Goal: Transaction & Acquisition: Book appointment/travel/reservation

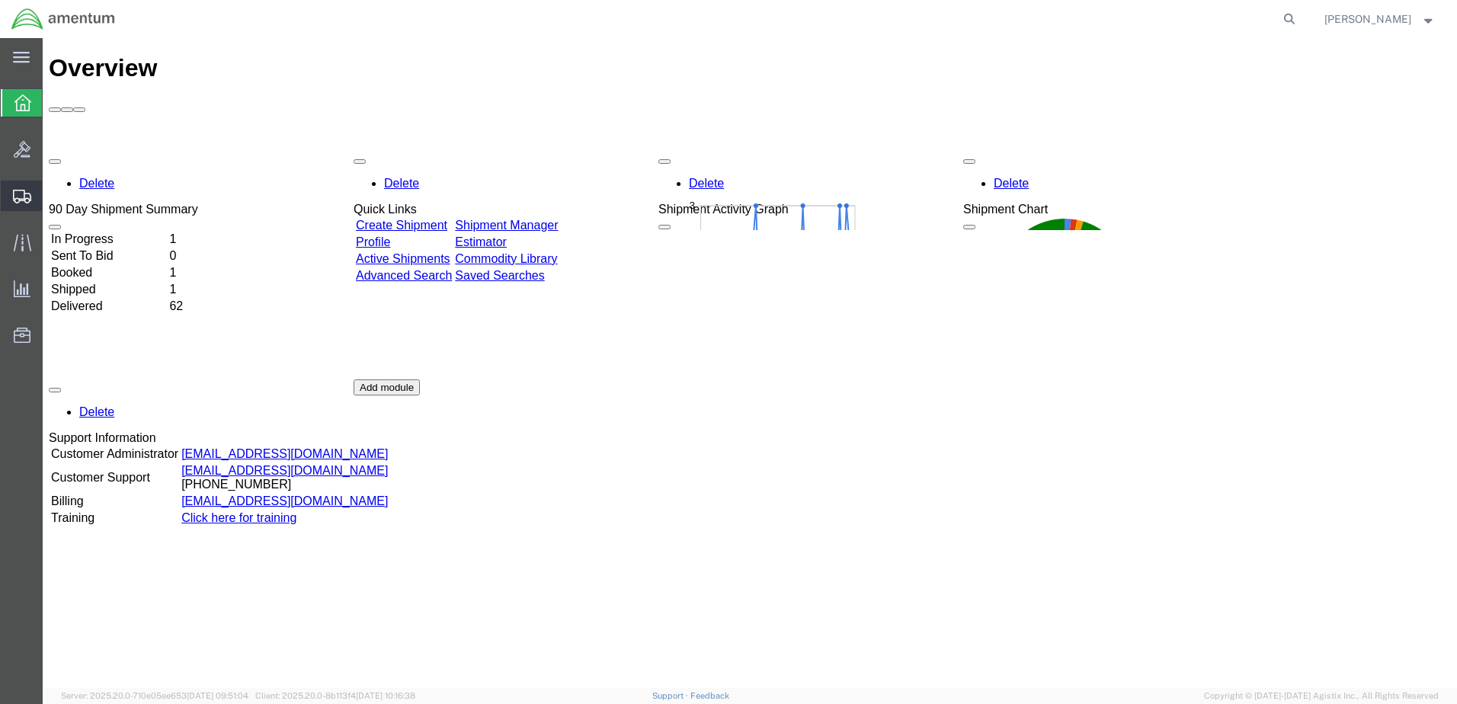
click at [0, 0] on span "Create Shipment" at bounding box center [0, 0] width 0 height 0
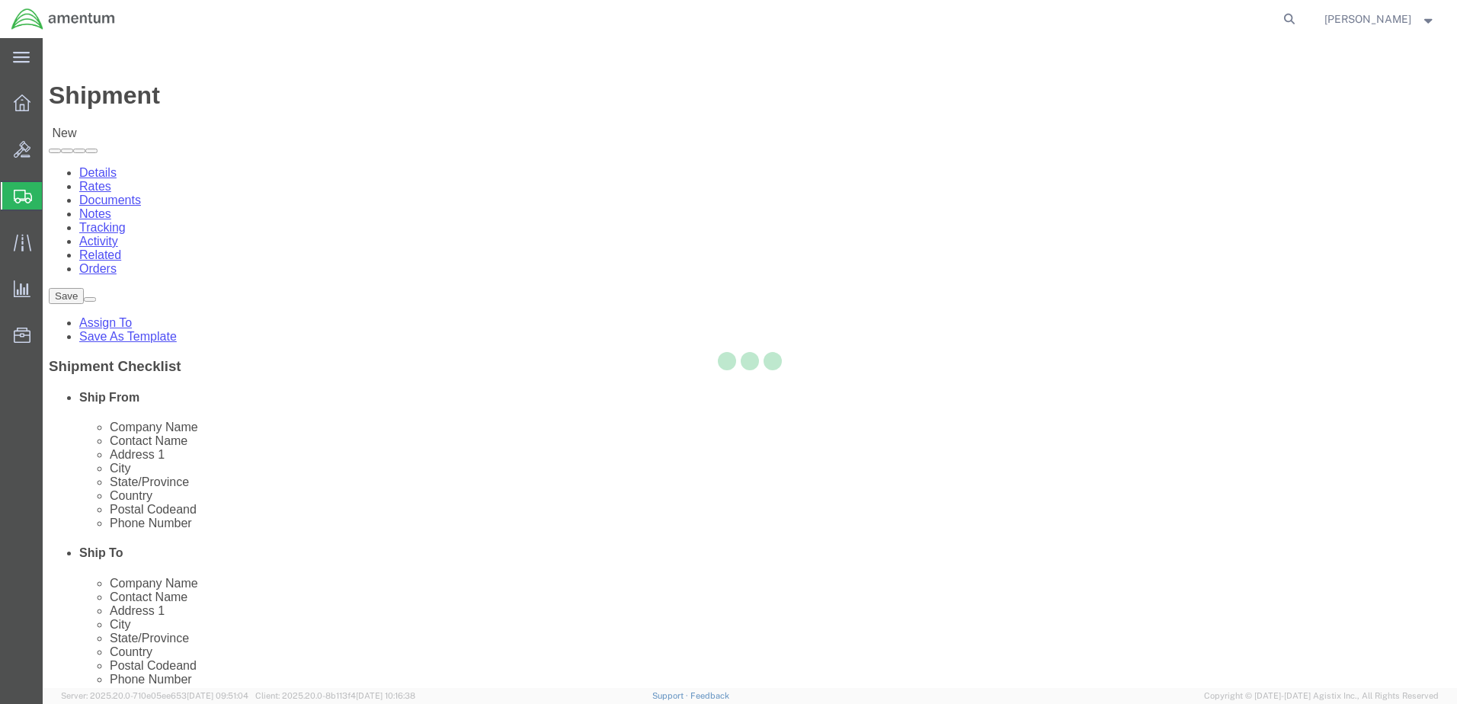
select select
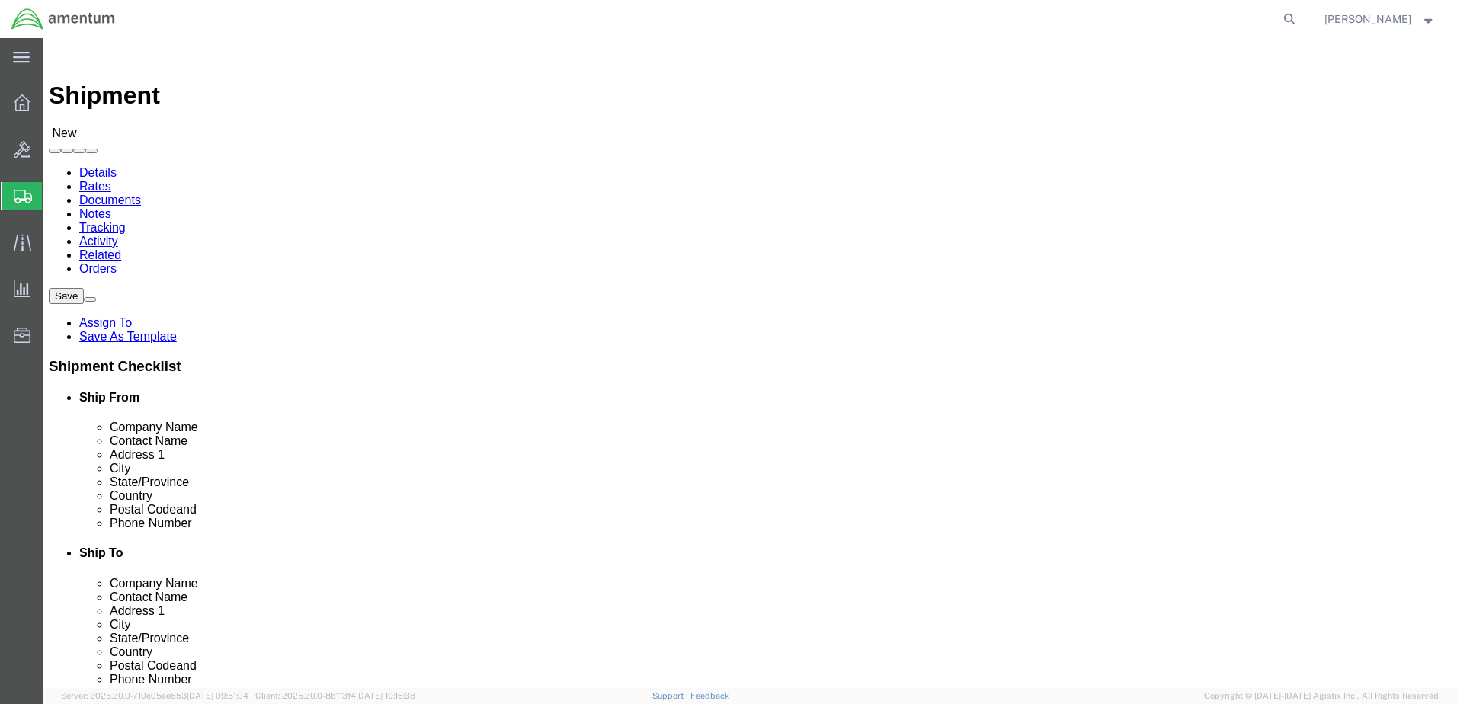
click input "text"
type input "L"
click input "[PERSON_NAME]"
type input "MARTORELL"
click p "- AMENTUM SERVICES, SITE 509 - ([PERSON_NAME]) [STREET_ADDRESS][PERSON_NAME]"
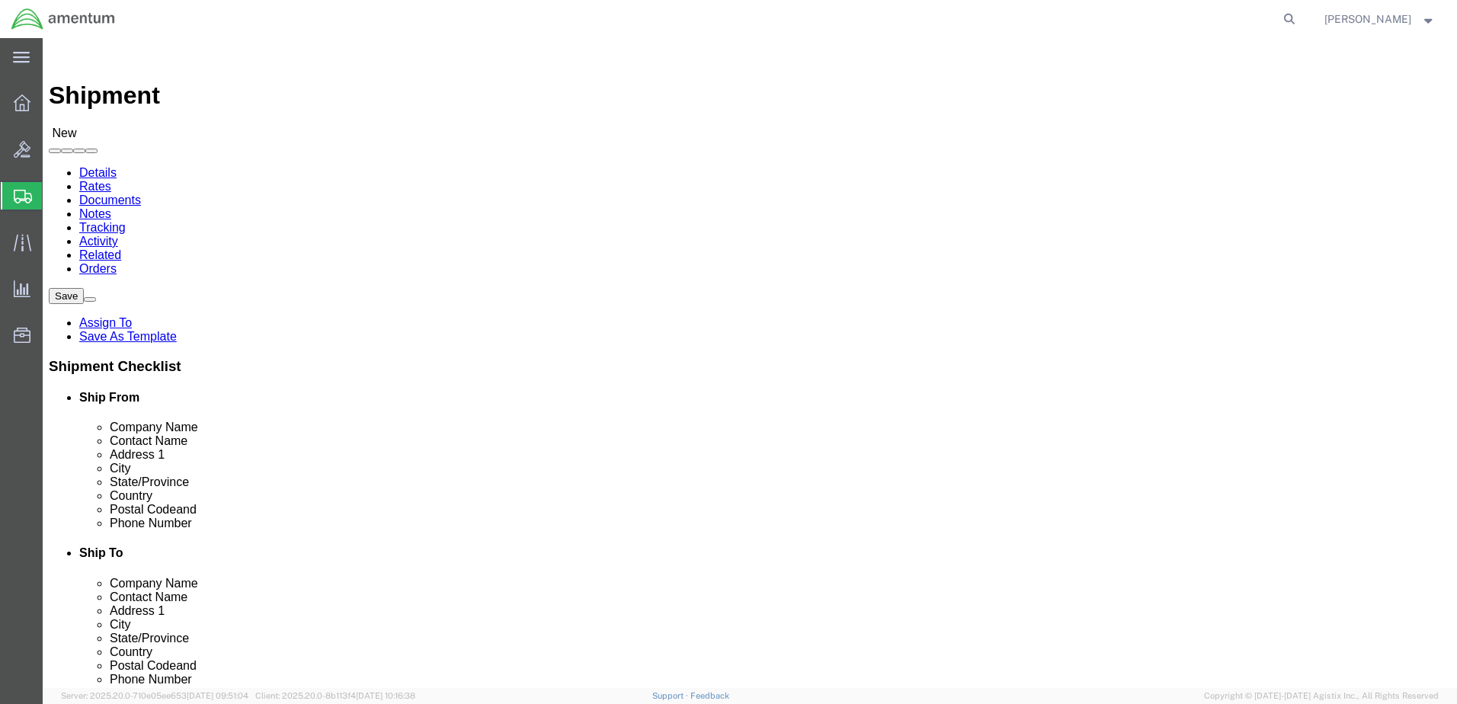
select select "AZ"
type input "[PERSON_NAME]"
click input "text"
type input "M"
click input "text"
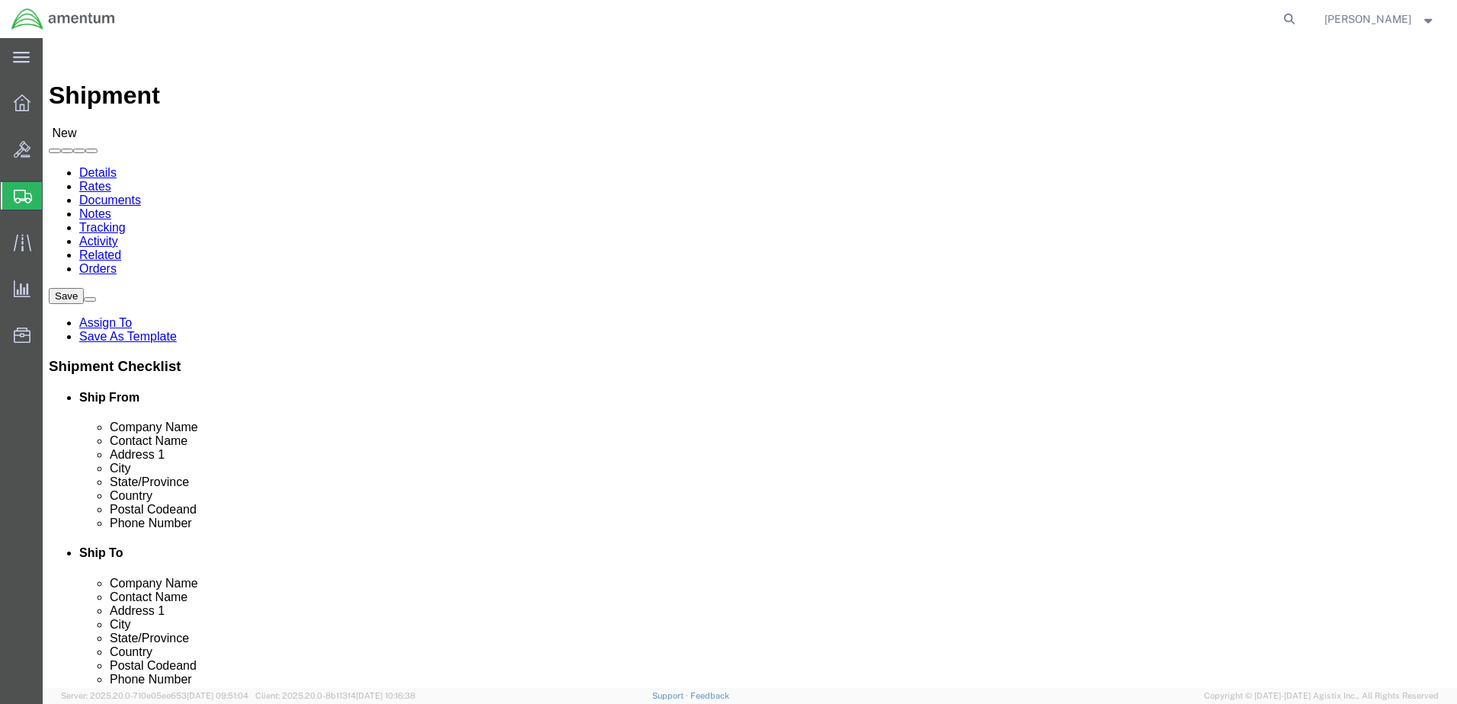
type input "[PERSON_NAME]"
click input "text"
type input "AMENTUM SERVICES, SITE MGE"
click input "text"
type input "[STREET_ADDRESS][PERSON_NAME]"
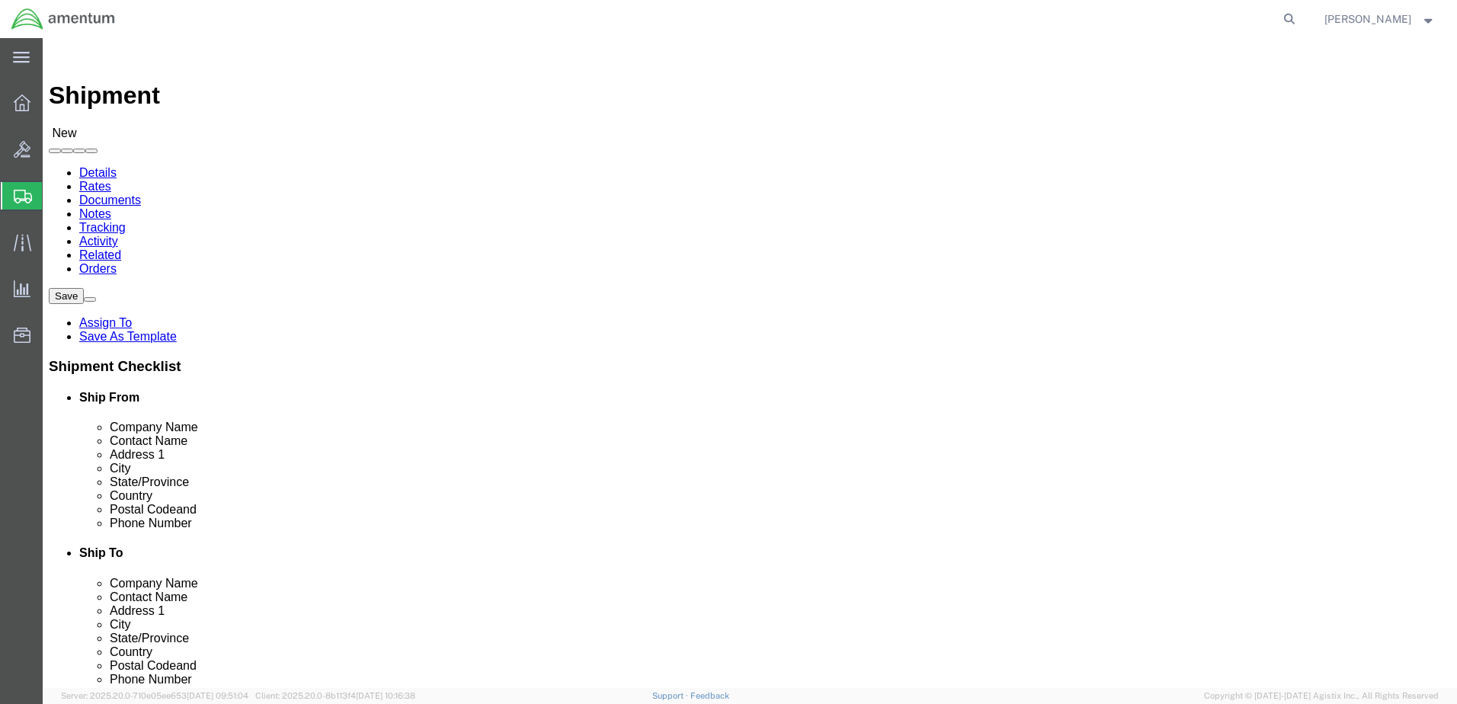
click input "text"
type input "BLDG 352"
click input "text"
type input "CLAY NGTC MARIETTA"
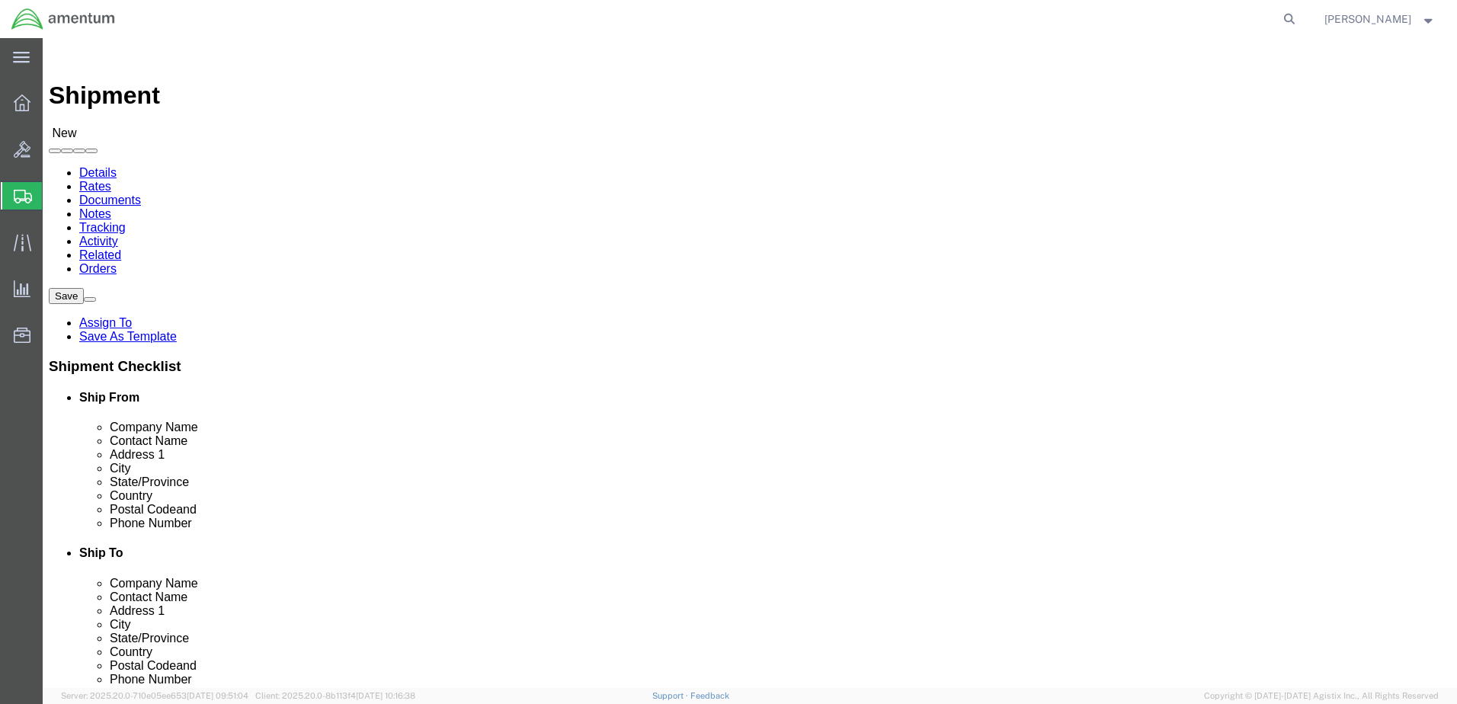
click input "Postal Code"
type input "30060"
click input "text"
type input "3303603725"
click label
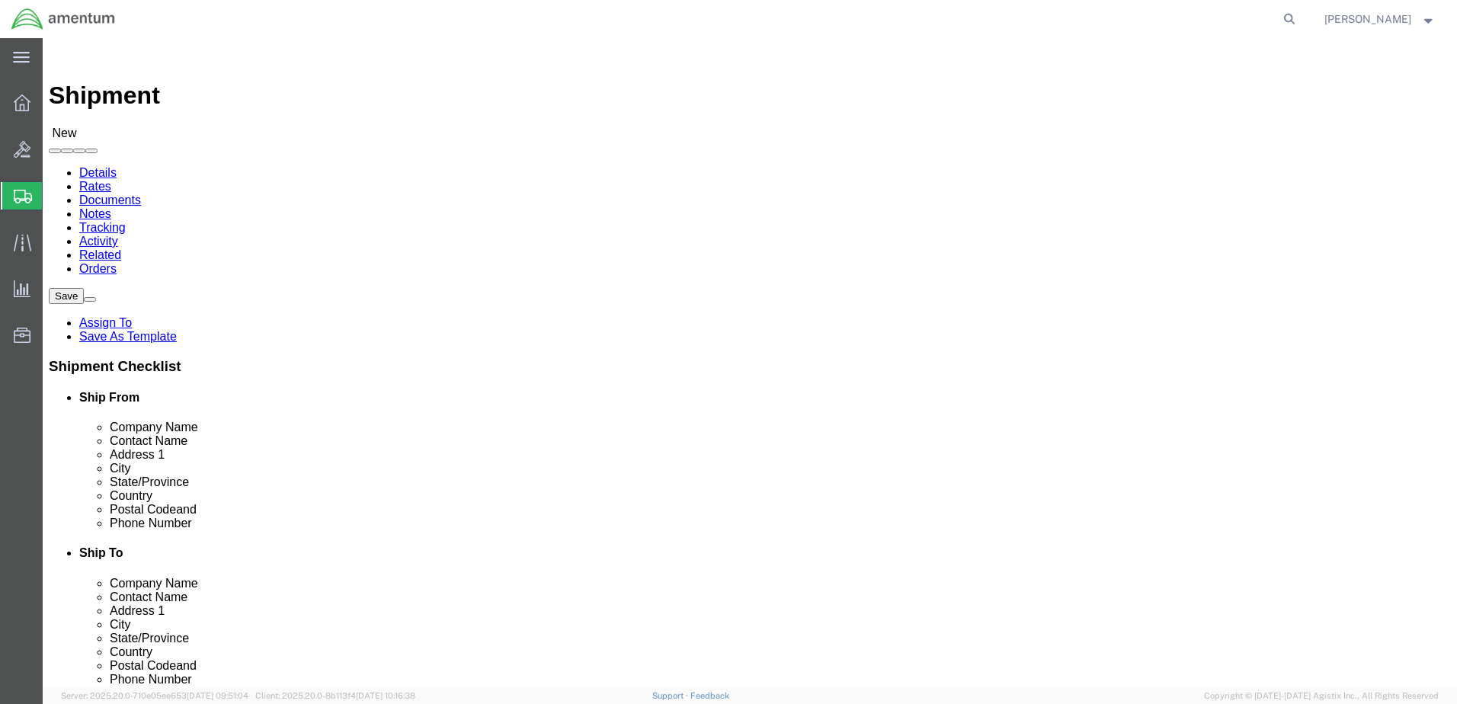
click input "checkbox"
checkbox input "true"
click div "ADDITIONAL INFORMATION"
click input "3303603725"
click input "330-3603725"
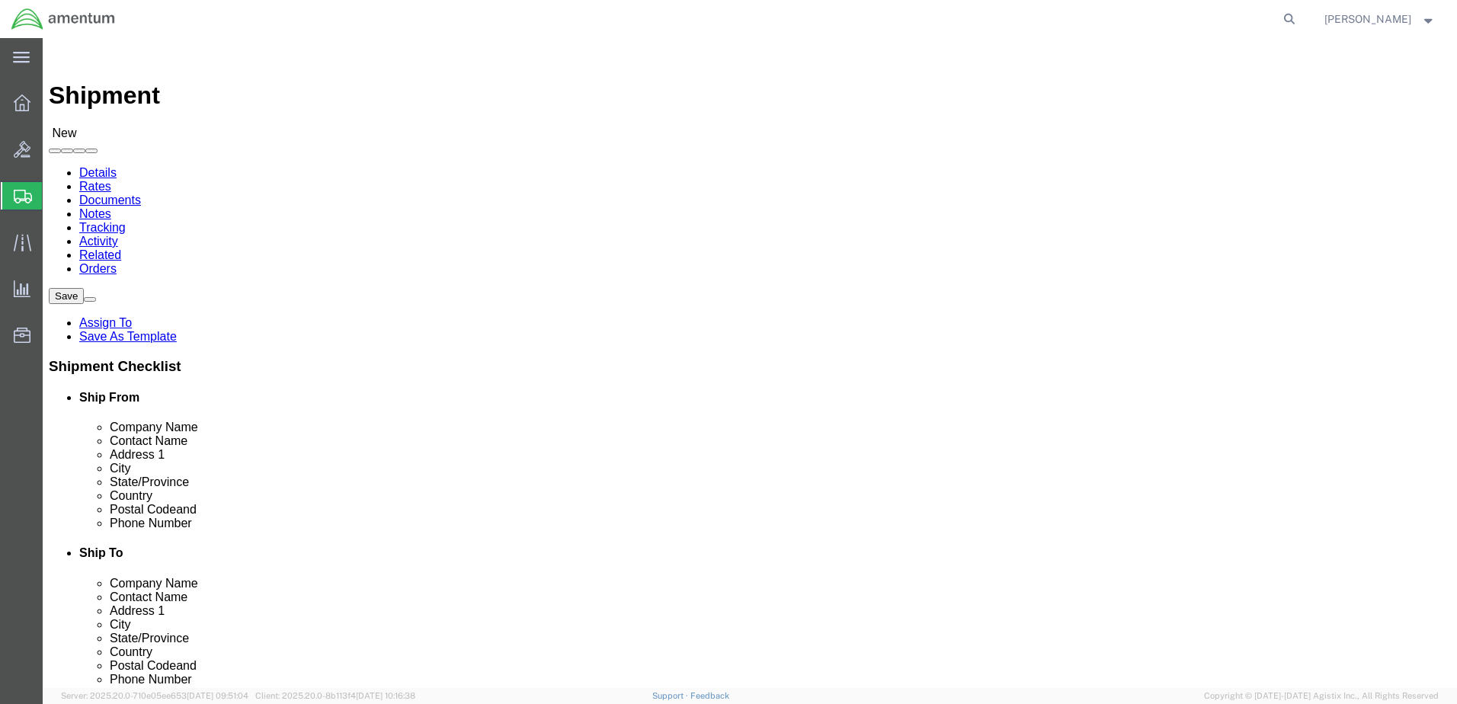
type input "[PHONE_NUMBER]"
click div "Location My Profile Location [PHONE_NUMBER] [PHONE_NUMBER] [PHONE_NUMBER] [PHON…"
click input "text"
type input "[PHONE_NUMBER]"
click div "Location My Profile Location [PHONE_NUMBER] [PHONE_NUMBER] [PHONE_NUMBER] [PHON…"
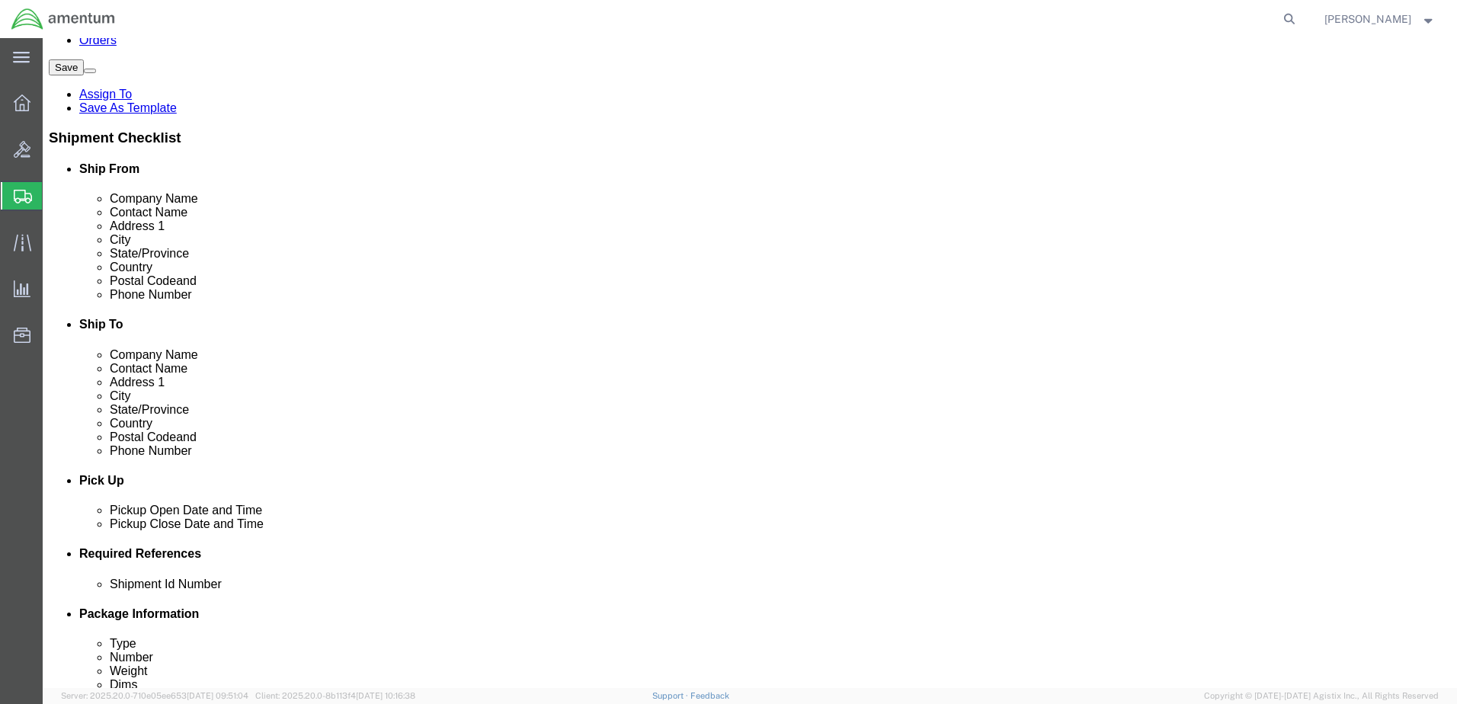
scroll to position [305, 0]
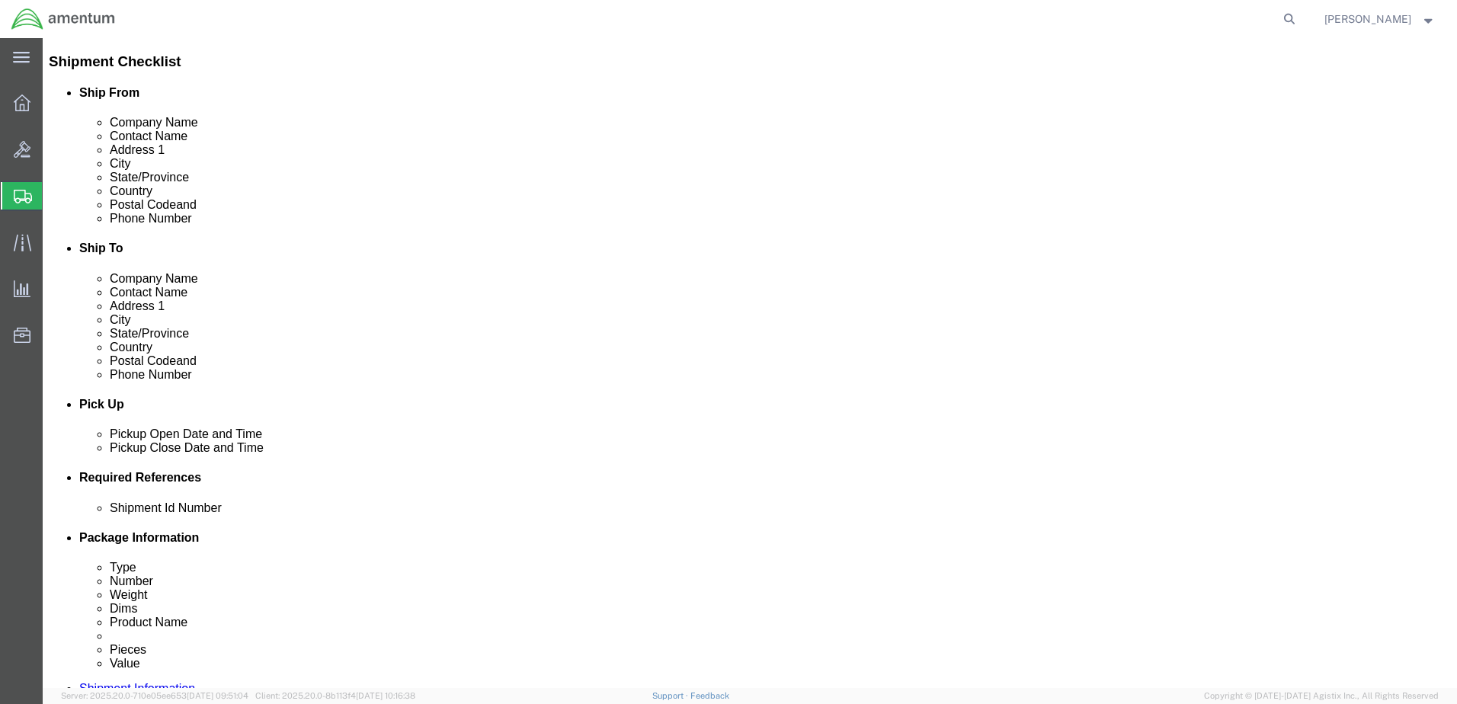
click div "[DATE] 12:00 PM"
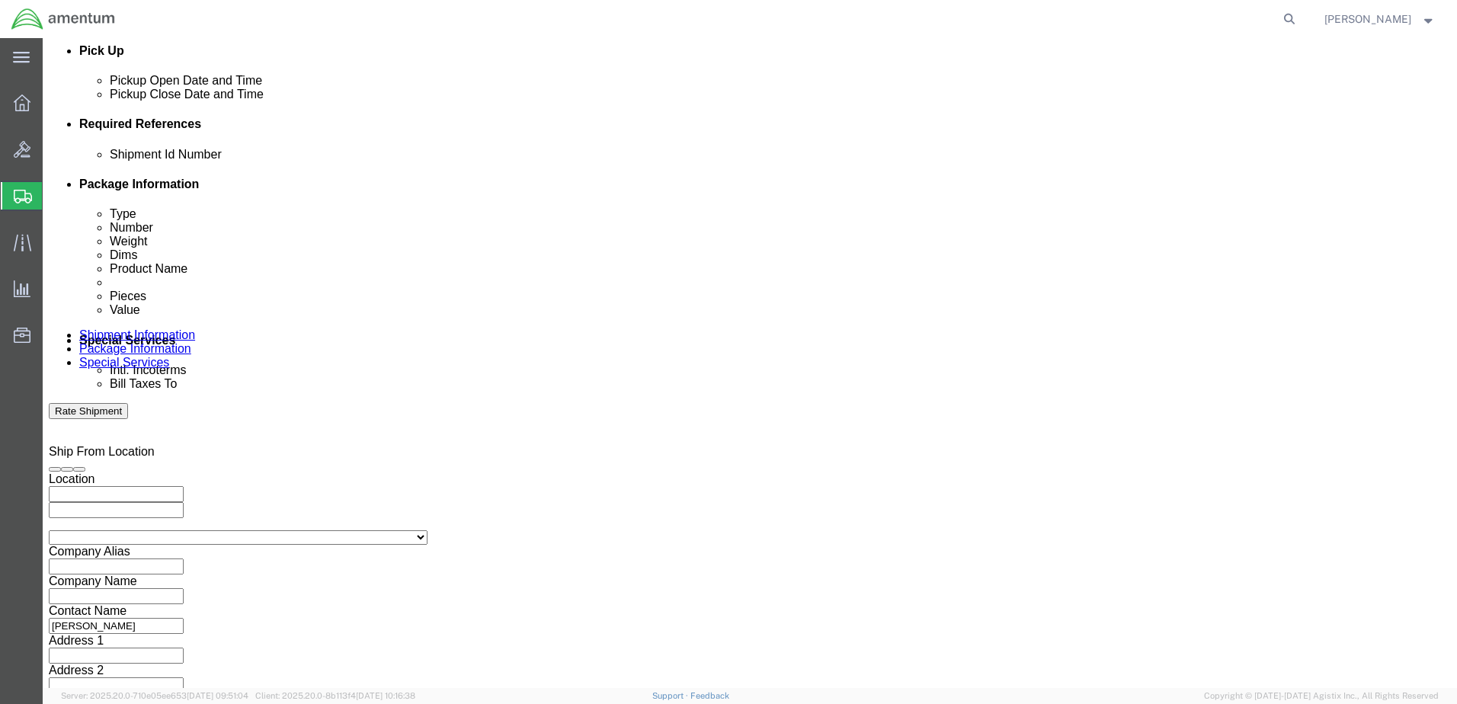
click icon
click input "12:00 PM"
drag, startPoint x: 136, startPoint y: 408, endPoint x: 83, endPoint y: 405, distance: 53.4
click div "12:00 PM"
type input "0800 AM"
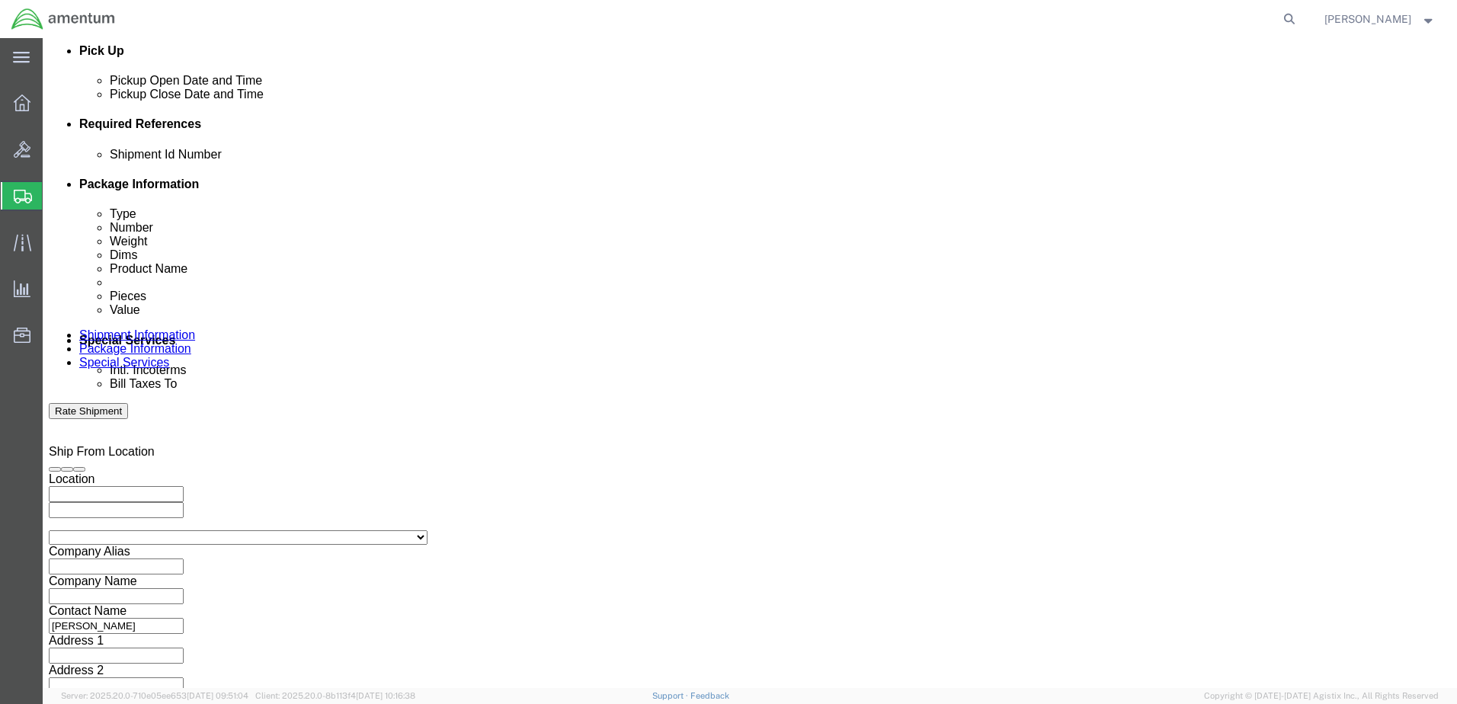
click button "Apply"
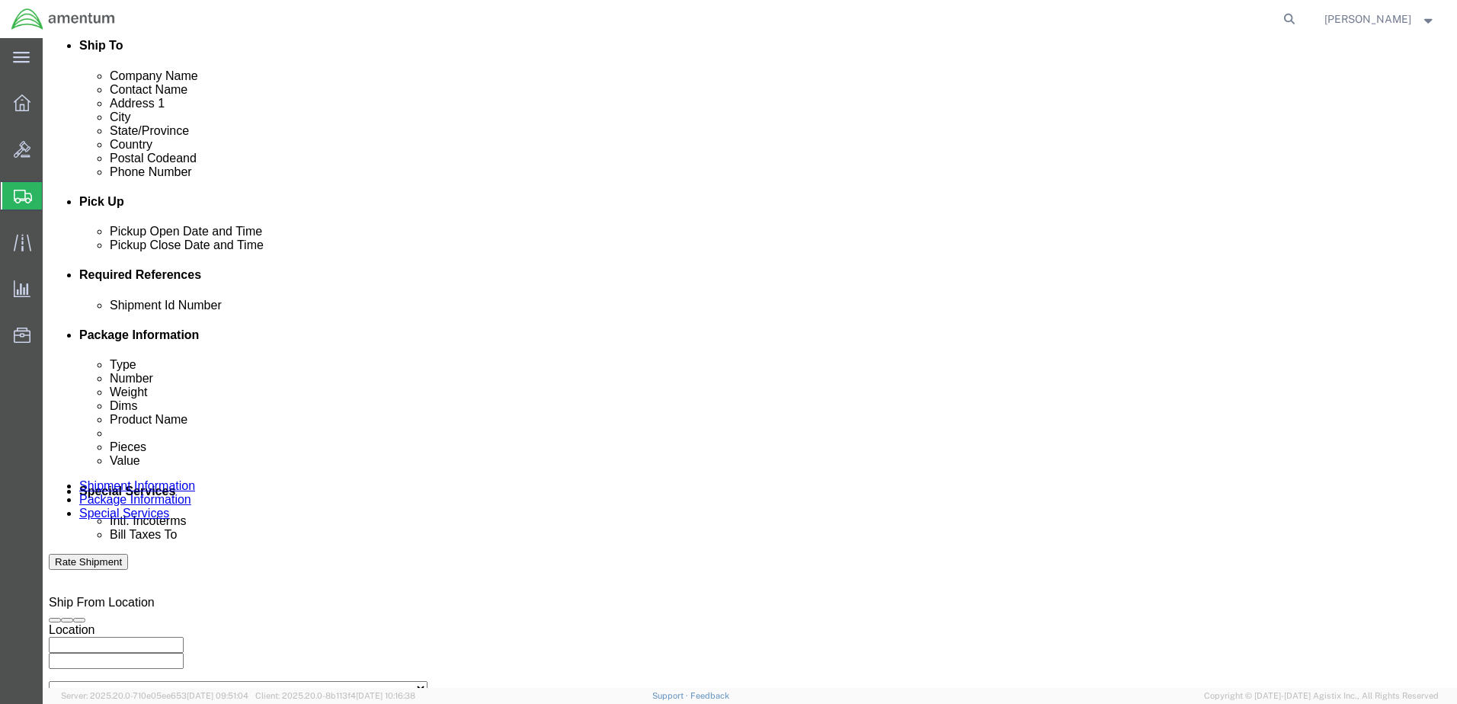
scroll to position [506, 0]
click div "[DATE] 9:00 AM"
click input "9:00 AM"
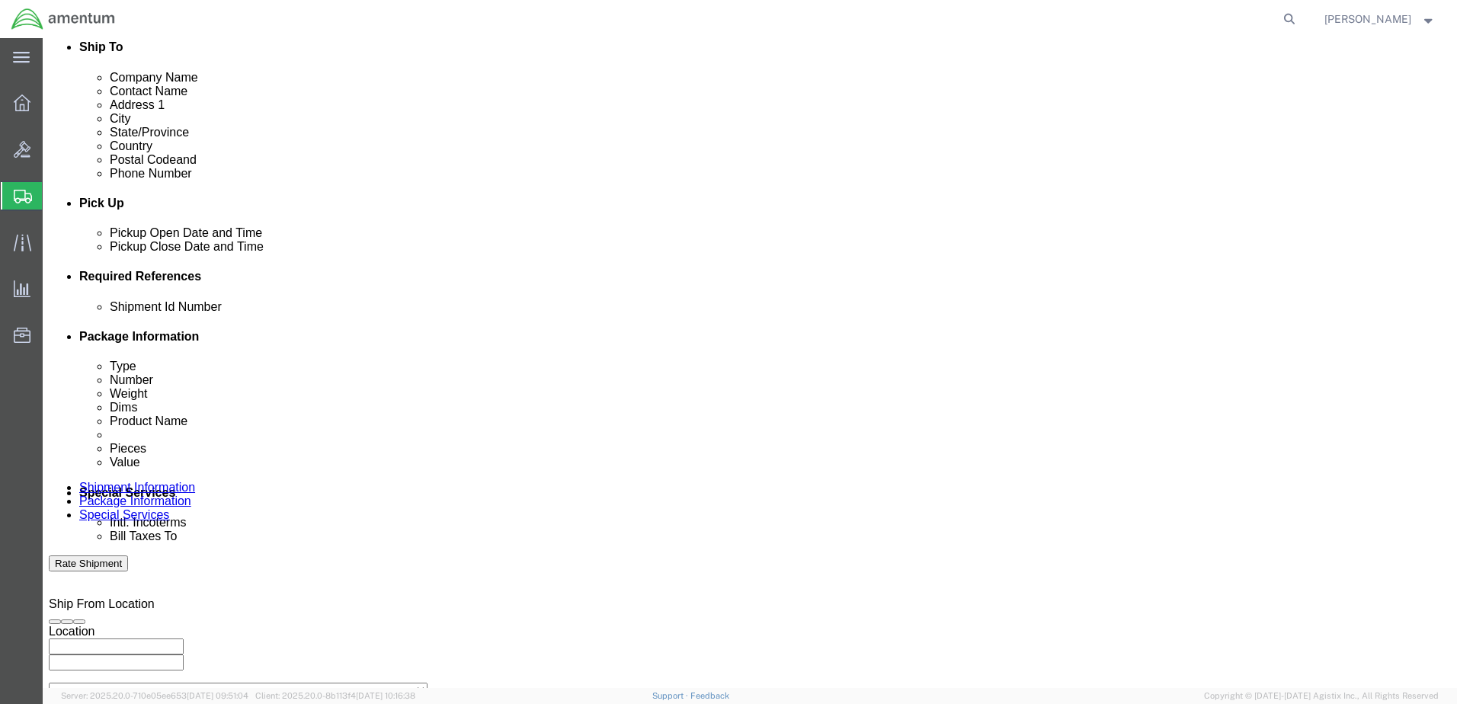
click input "9:00 PM"
type input "1:00 PM"
click button "Apply"
click div
click button "Apply"
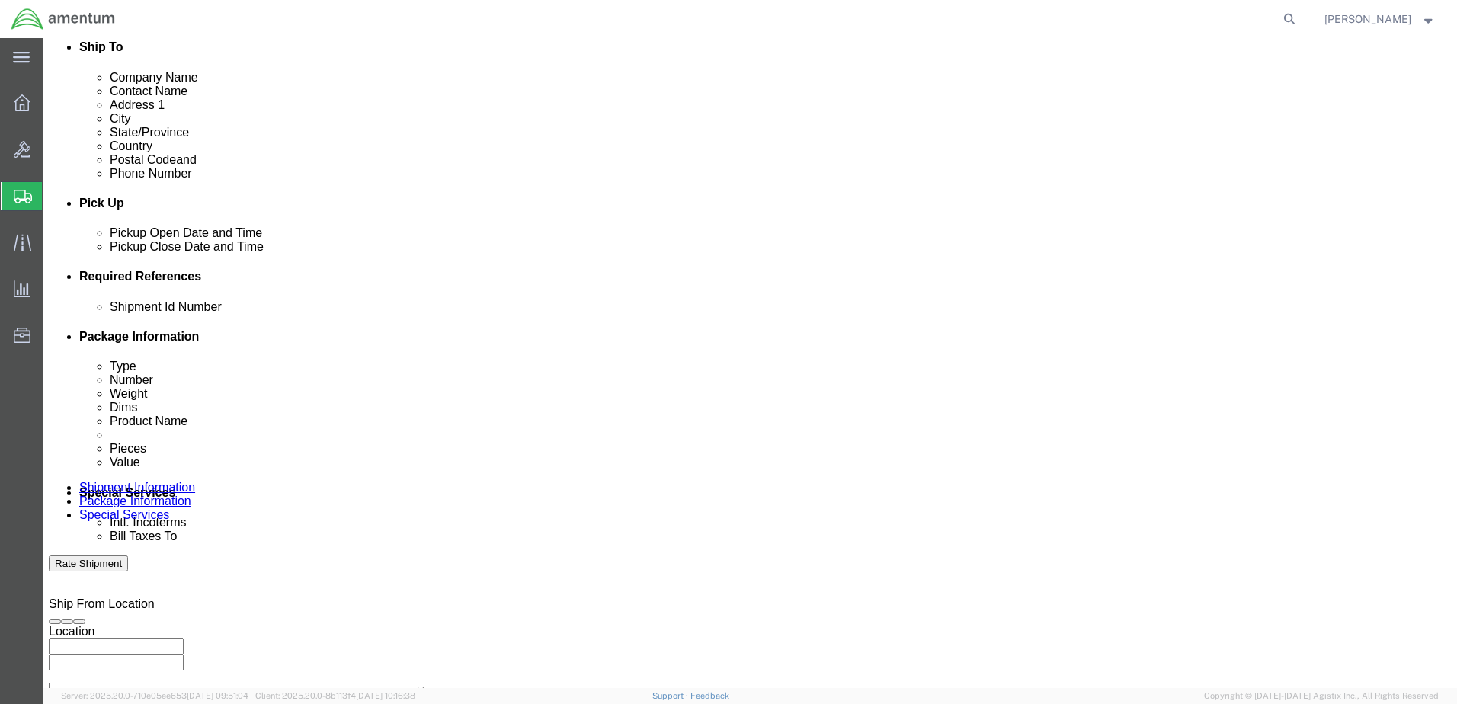
click div "[DATE] 2:00 PM"
click input "8:00 PM"
type input "8:00 AM"
click button "Apply"
click icon
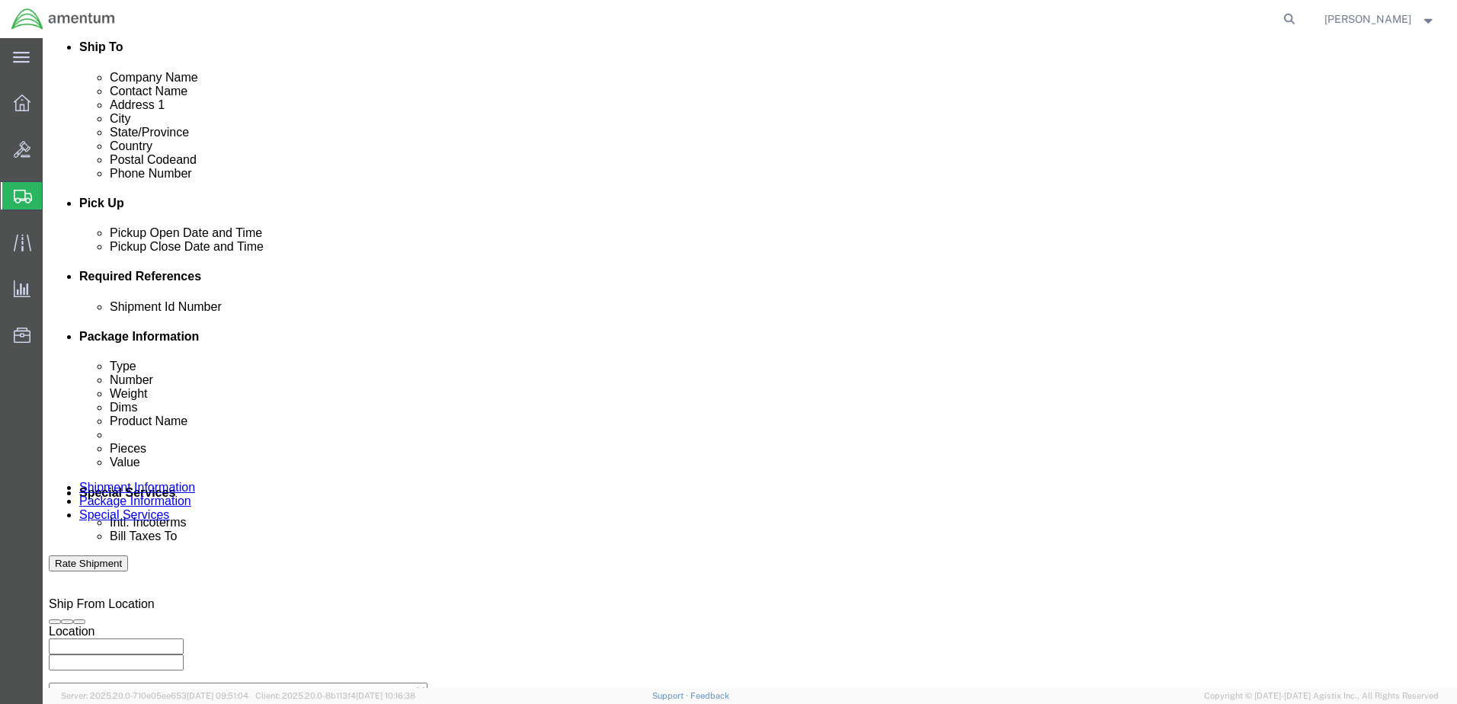
click div
click button "Apply"
click input "text"
click input "S509-25274-001"
click input "S509-25274-0001"
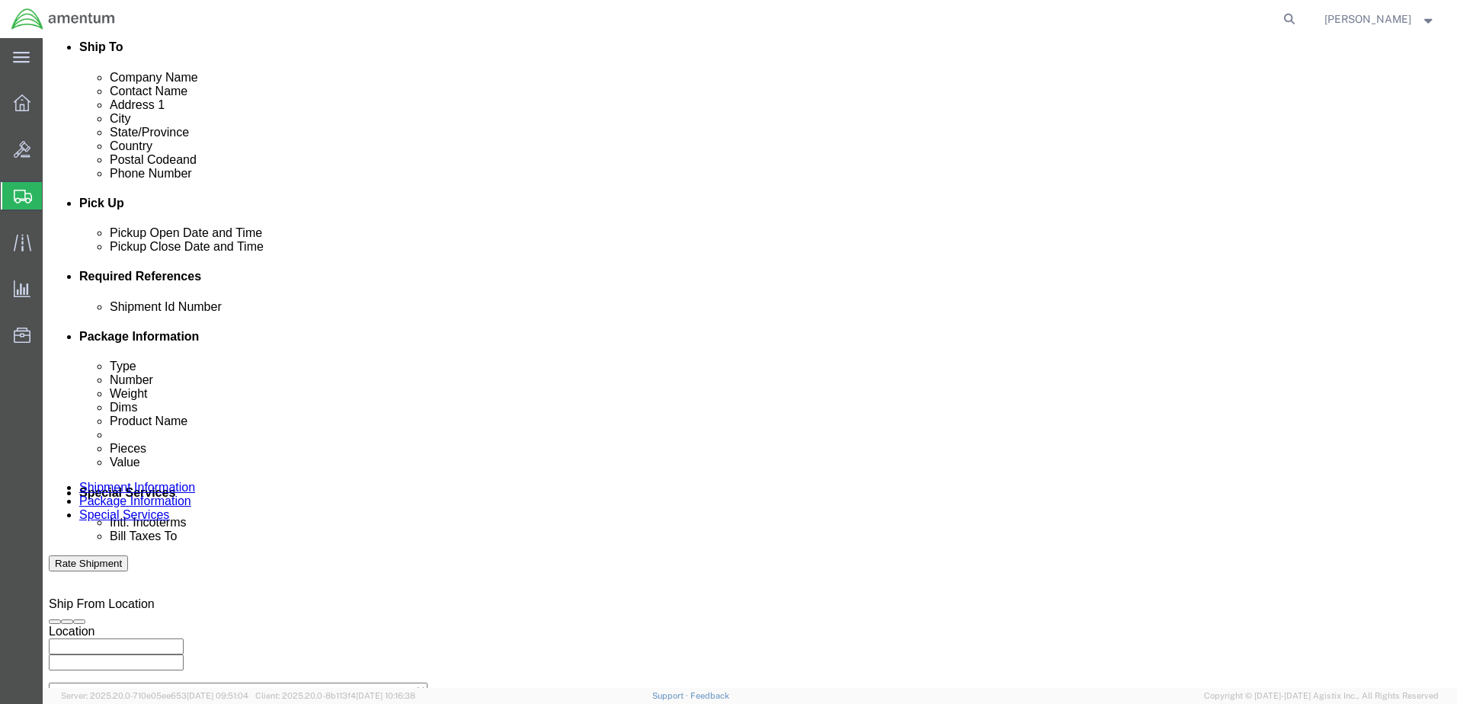
type input "S509-25274-0001L"
click div "Shipment Id Number S509-25274-0001L Select Account Type Activity ID Airline App…"
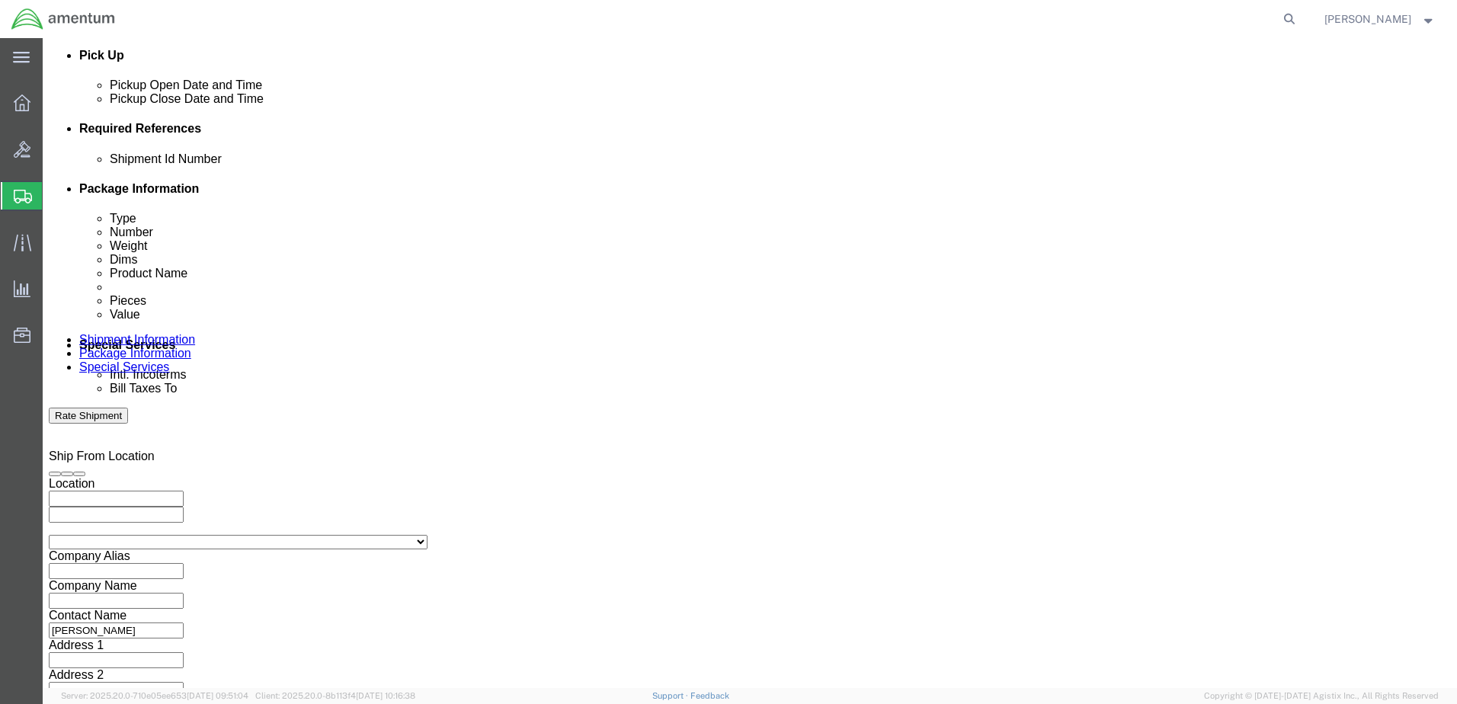
scroll to position [658, 0]
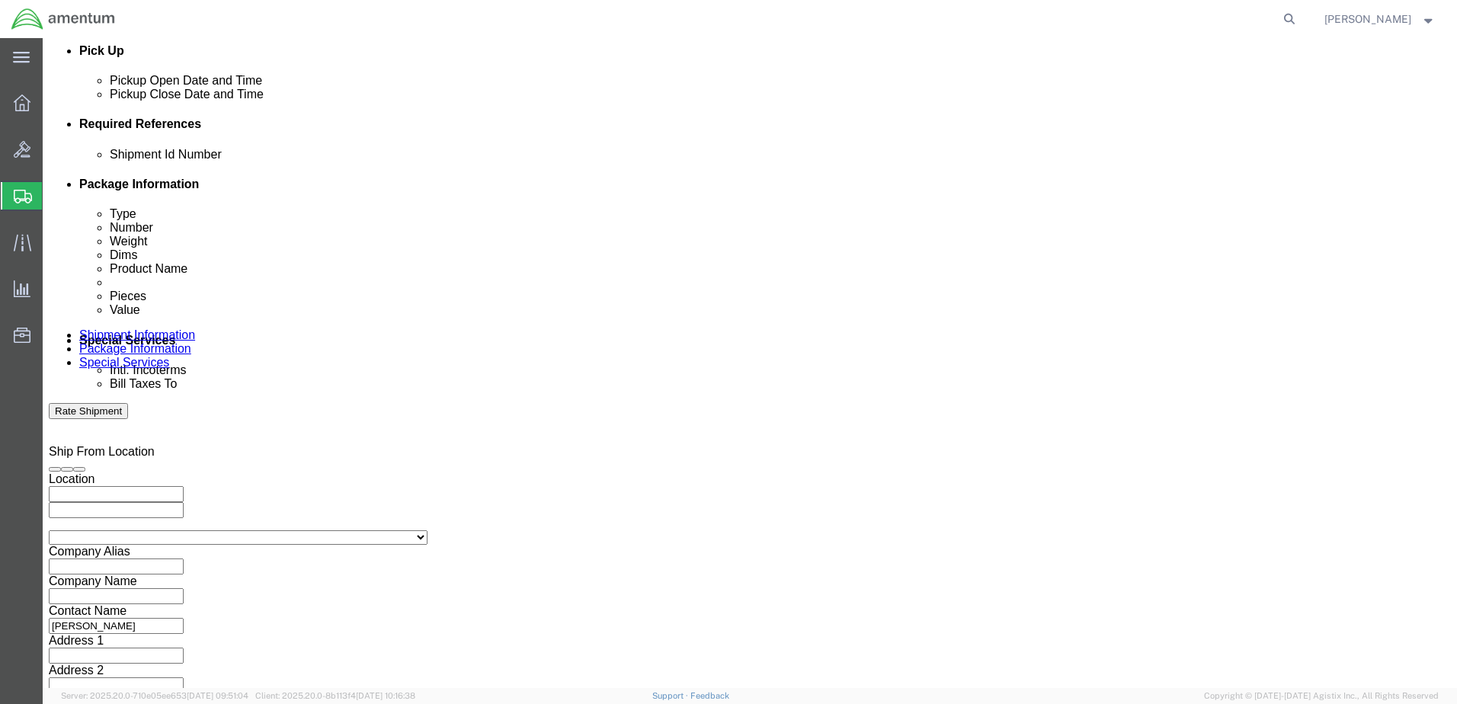
click button "Continue"
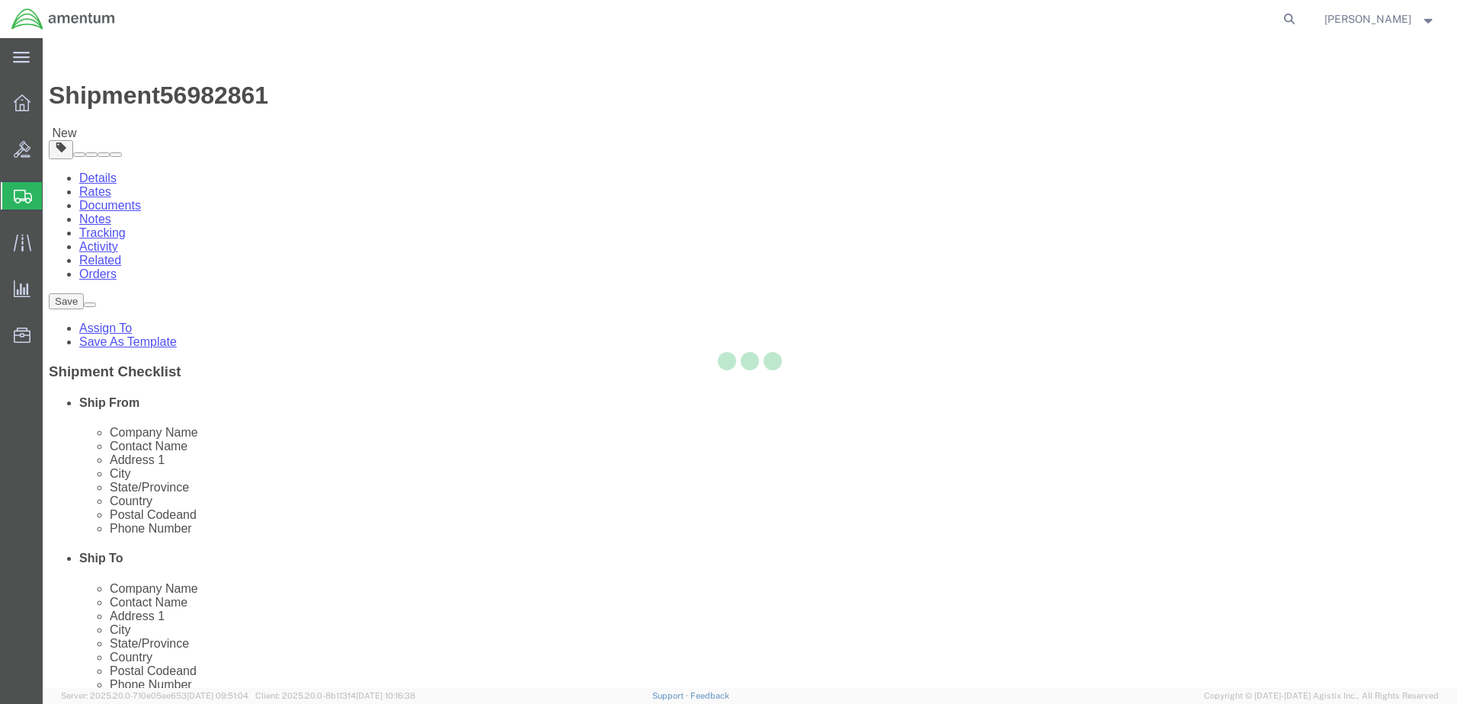
select select "CBOX"
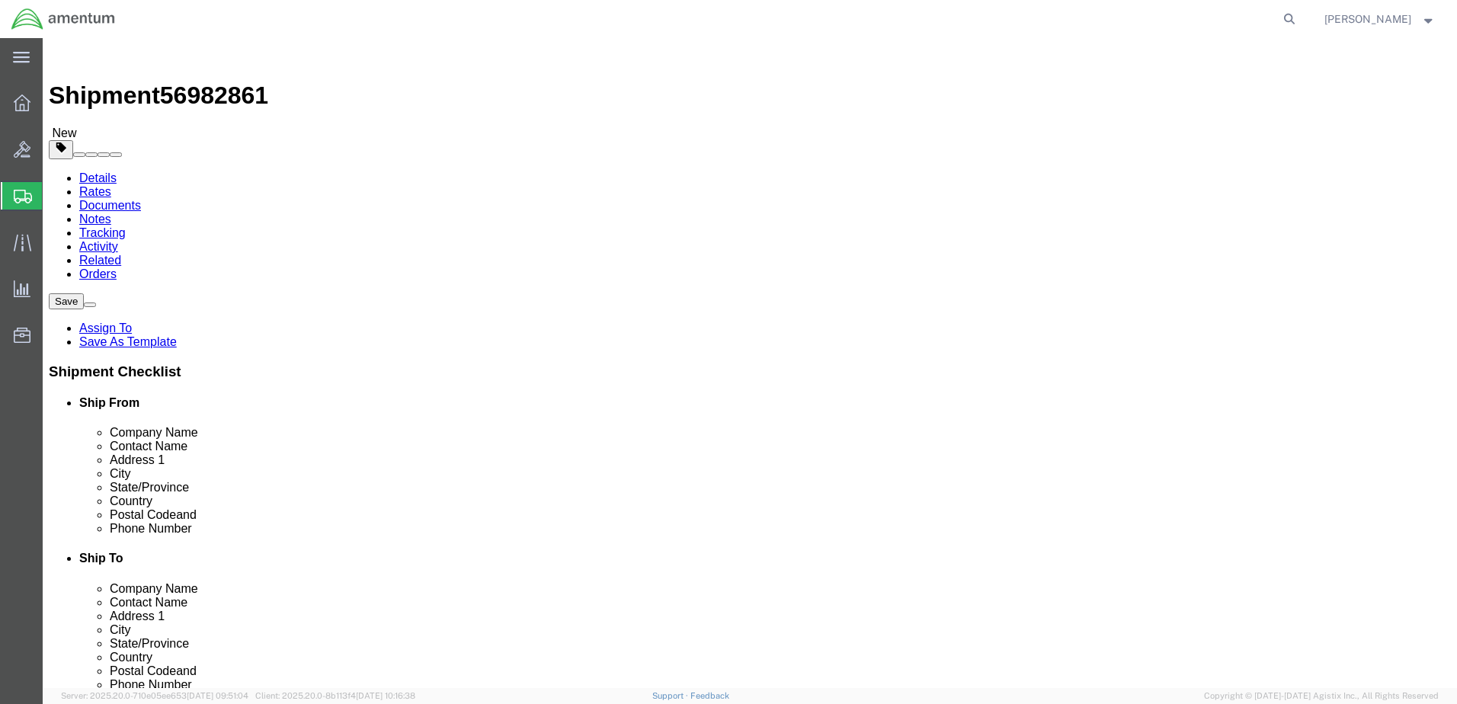
click input "text"
type input "12"
type input "10"
type input "6"
click input "0.00"
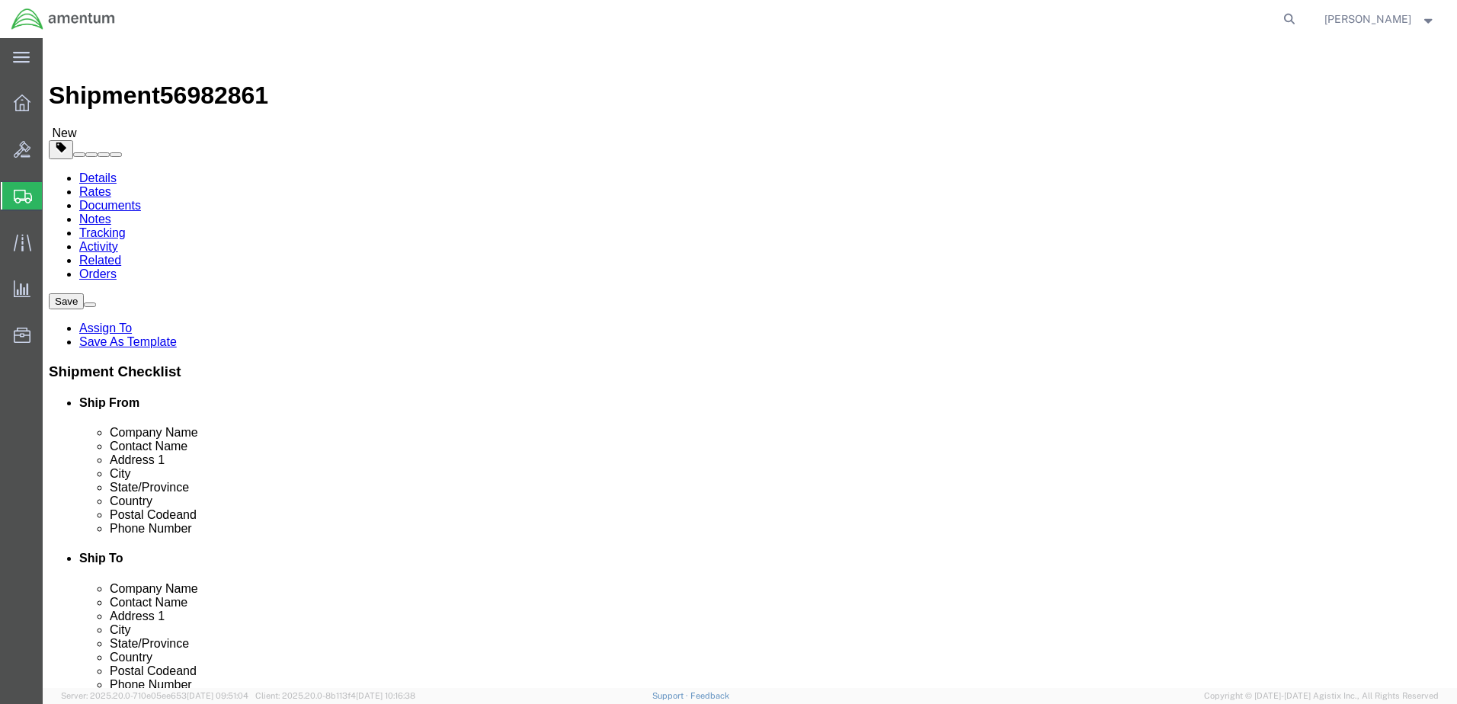
type input "5.00"
click button "Continue"
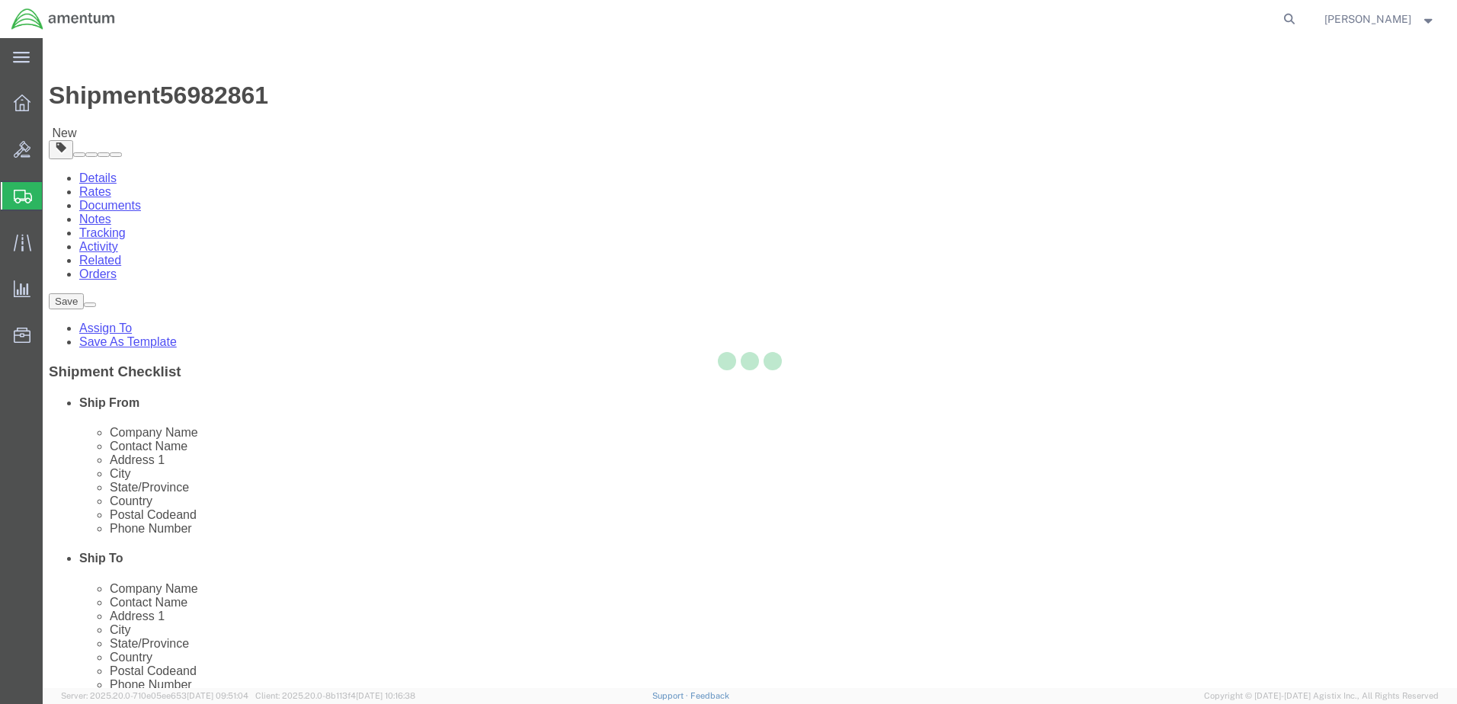
select select
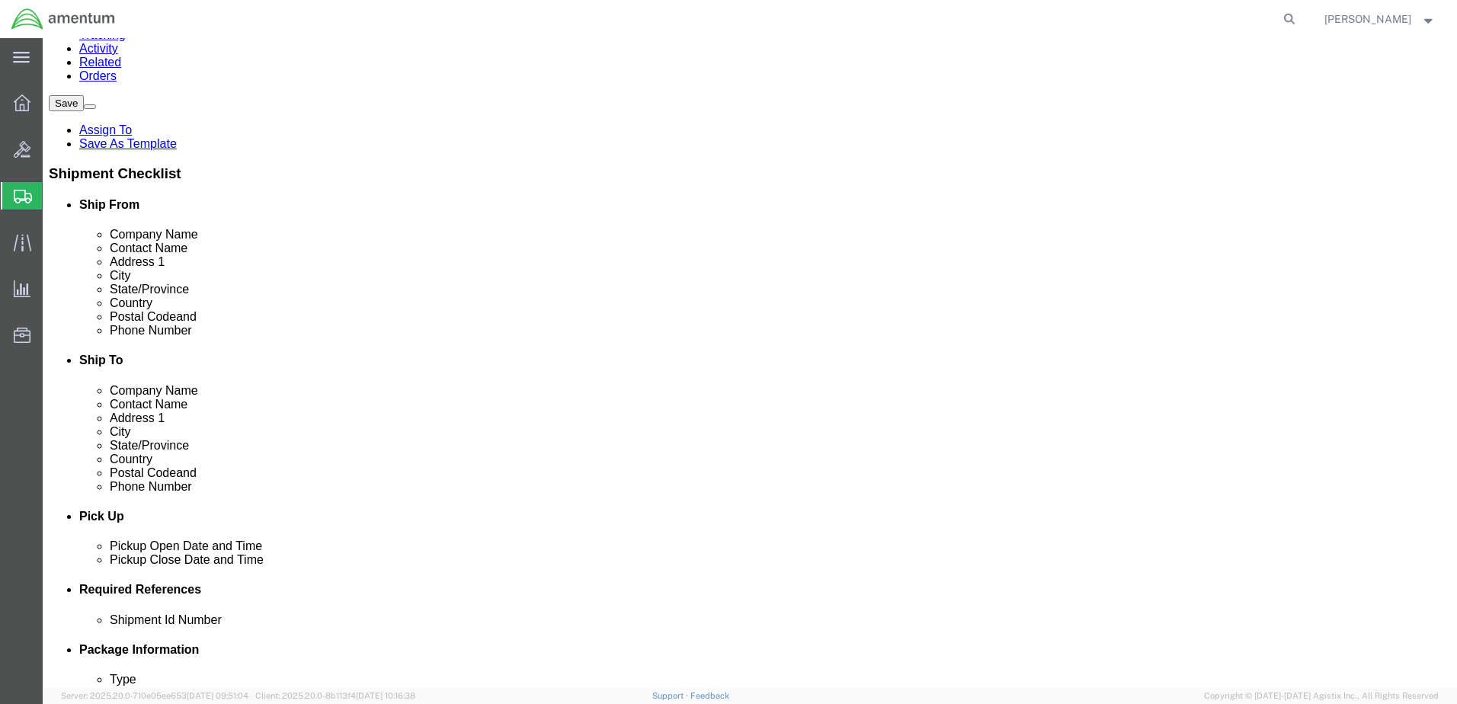
scroll to position [229, 0]
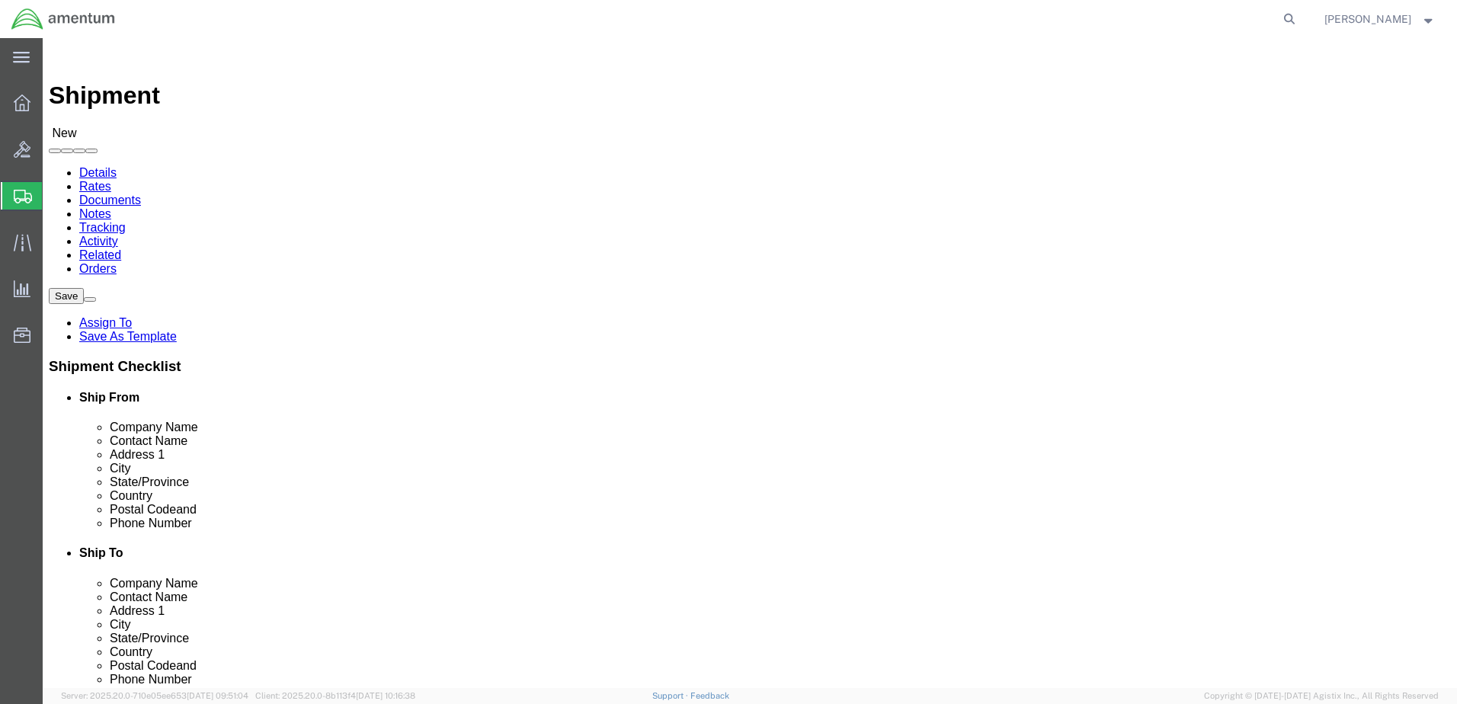
click button "Rate Shipment"
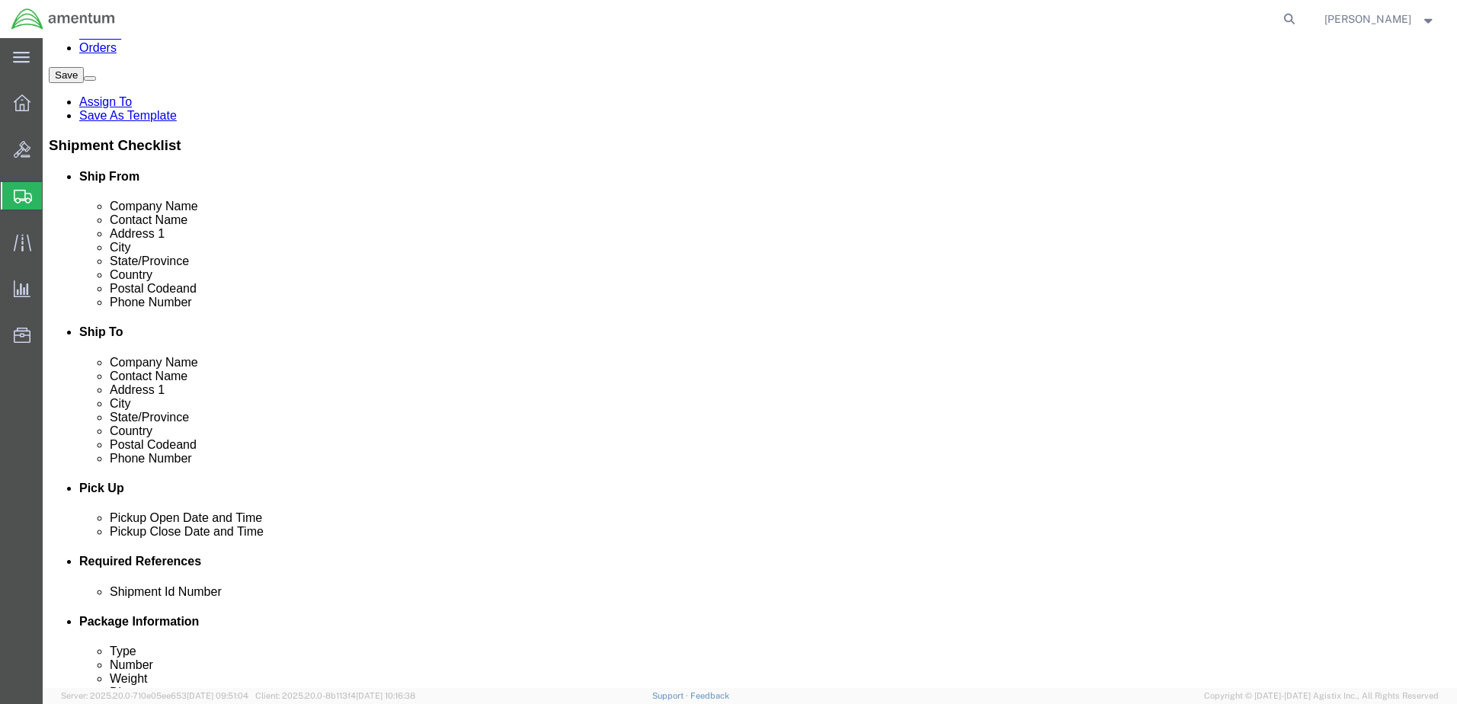
scroll to position [229, 0]
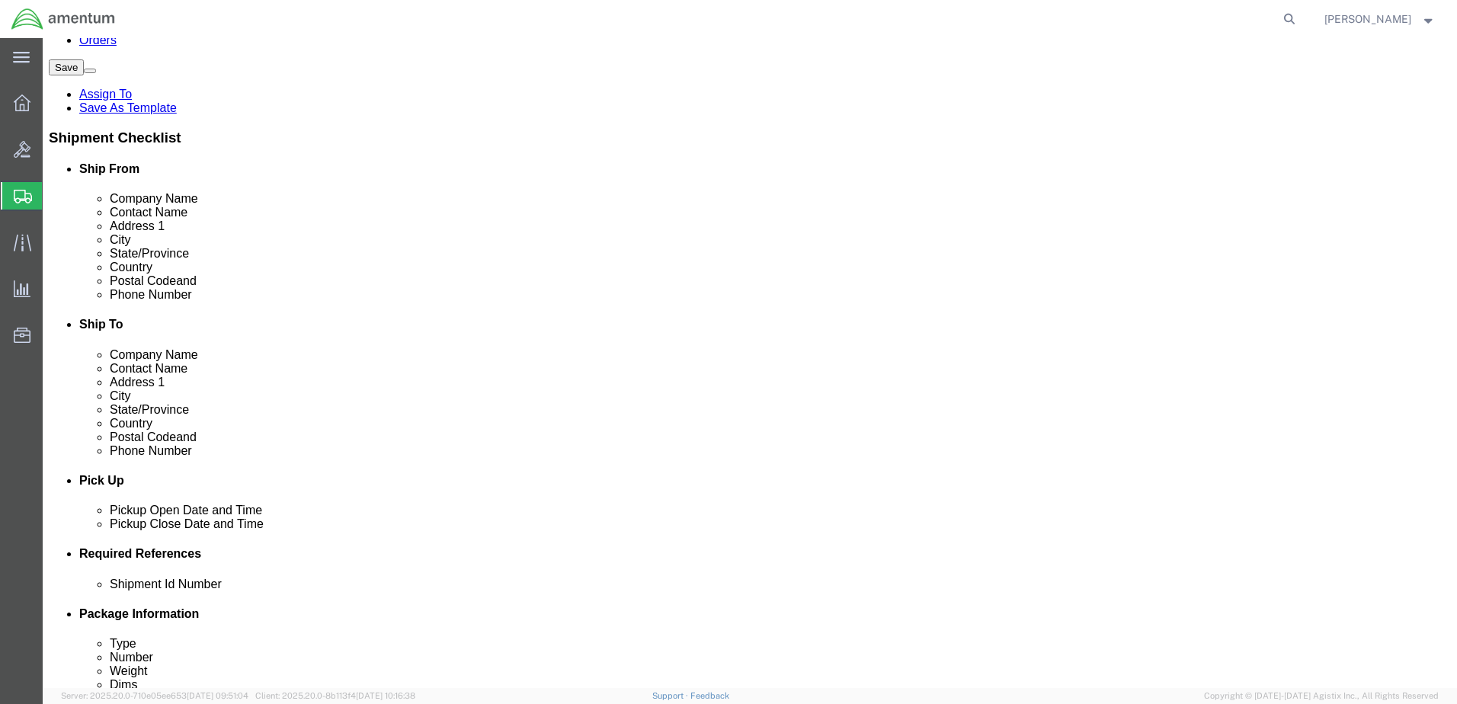
click input "Ship From Location / Contact Name : This field is required."
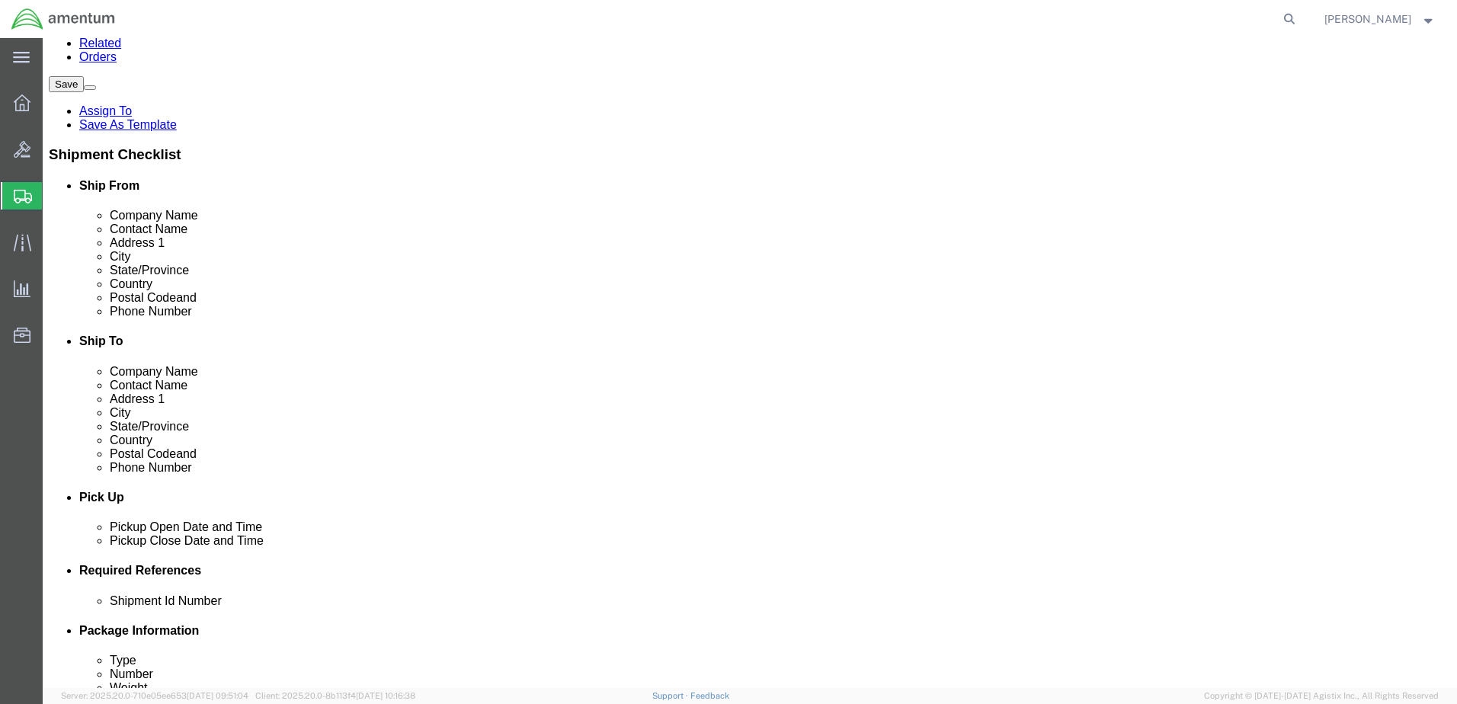
type input "MARTORELL"
click p "- AMENTUM SERVICES, SITE 509 - ([PERSON_NAME]) [STREET_ADDRESS][PERSON_NAME]"
select select "AZ"
type input "[PERSON_NAME]"
click input "Ship From Location / Phone Number : This field is required."
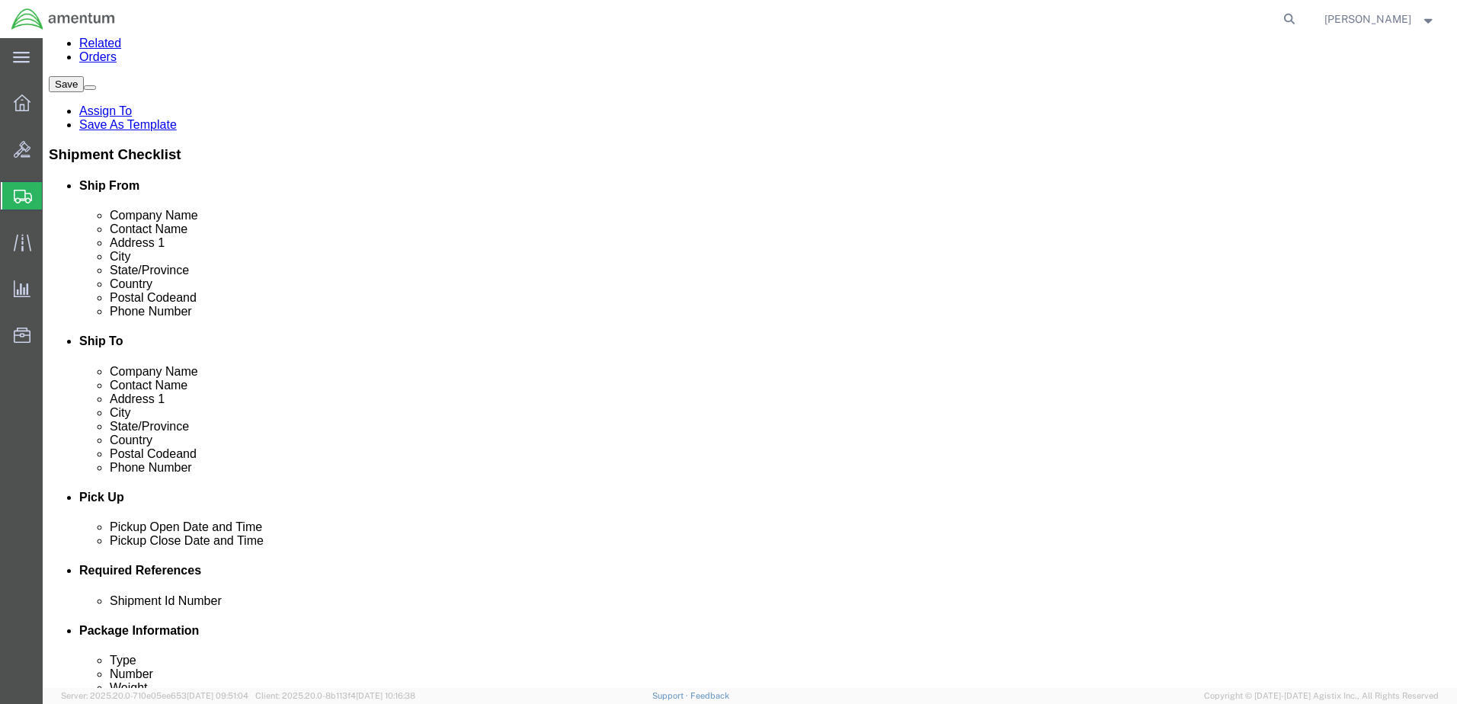
type input "4805704568"
click input "Ship To Location / Postal Code : This field is required."
type input "30060"
click input "Ship To Location / Phone Number : This field is required."
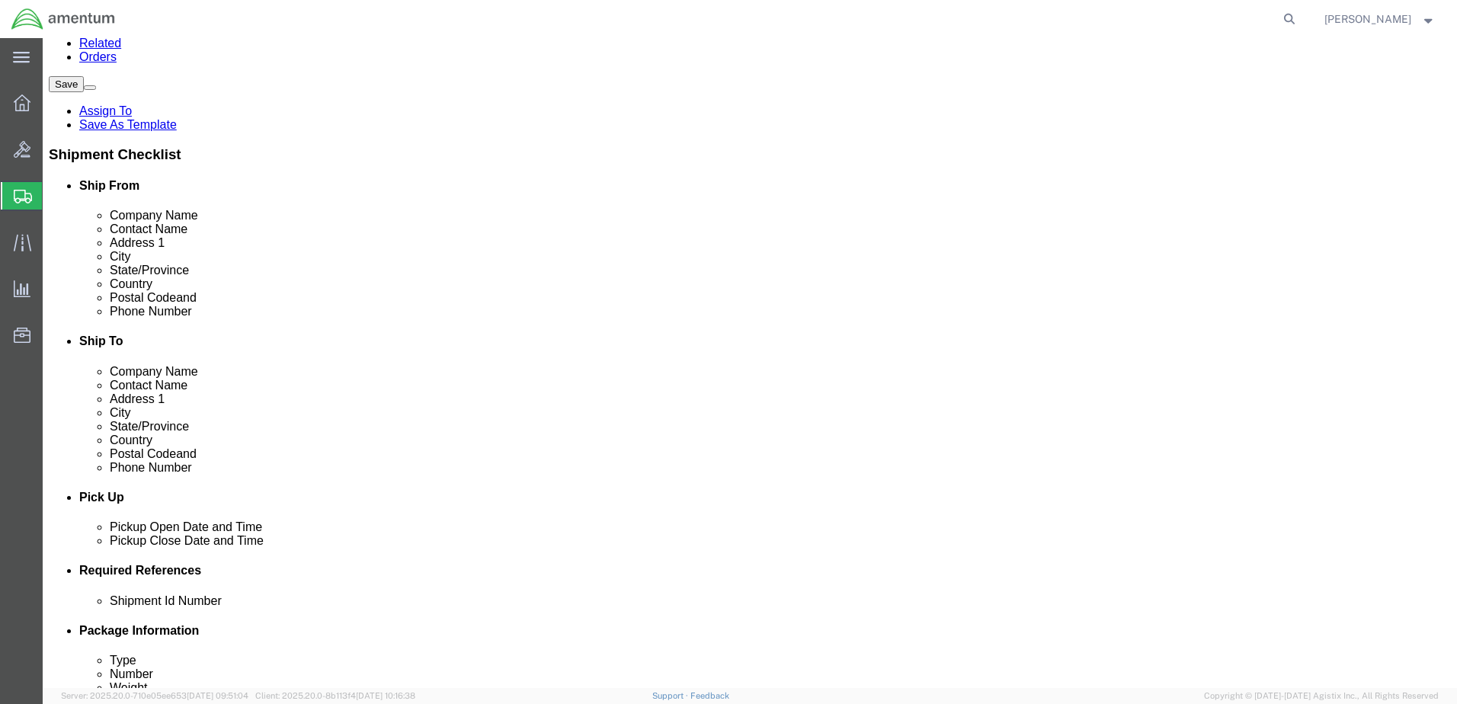
type input "3303603725"
click input "Ship To Location / Company Name : This field is required."
type input "AMENTUM SERVICES, MGE"
click input "Ship To Location / Contact Name : This field is required."
type input "[PERSON_NAME]"
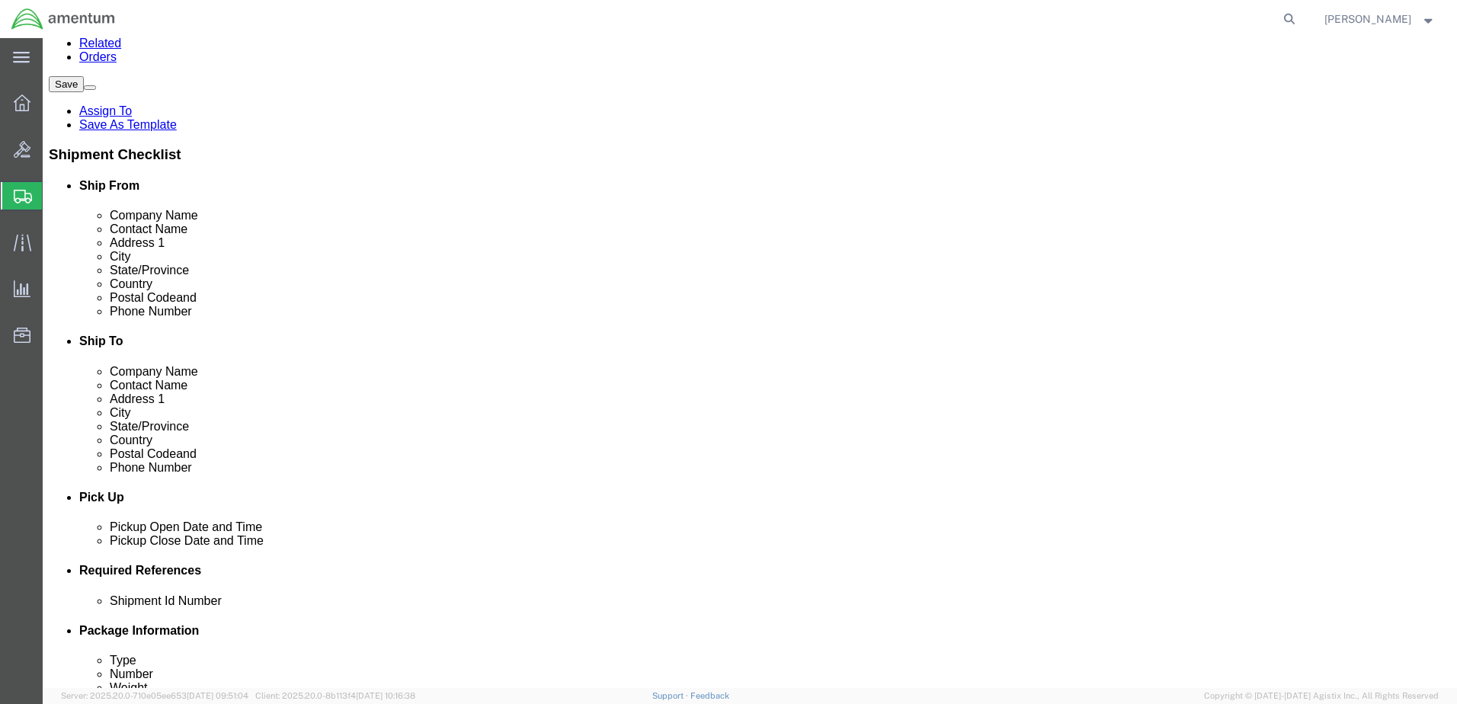
click input "Ship To Location / Address 1 : This field is required."
type input "[STREET_ADDRESS][PERSON_NAME]"
click input "text"
type input "BLDG 352"
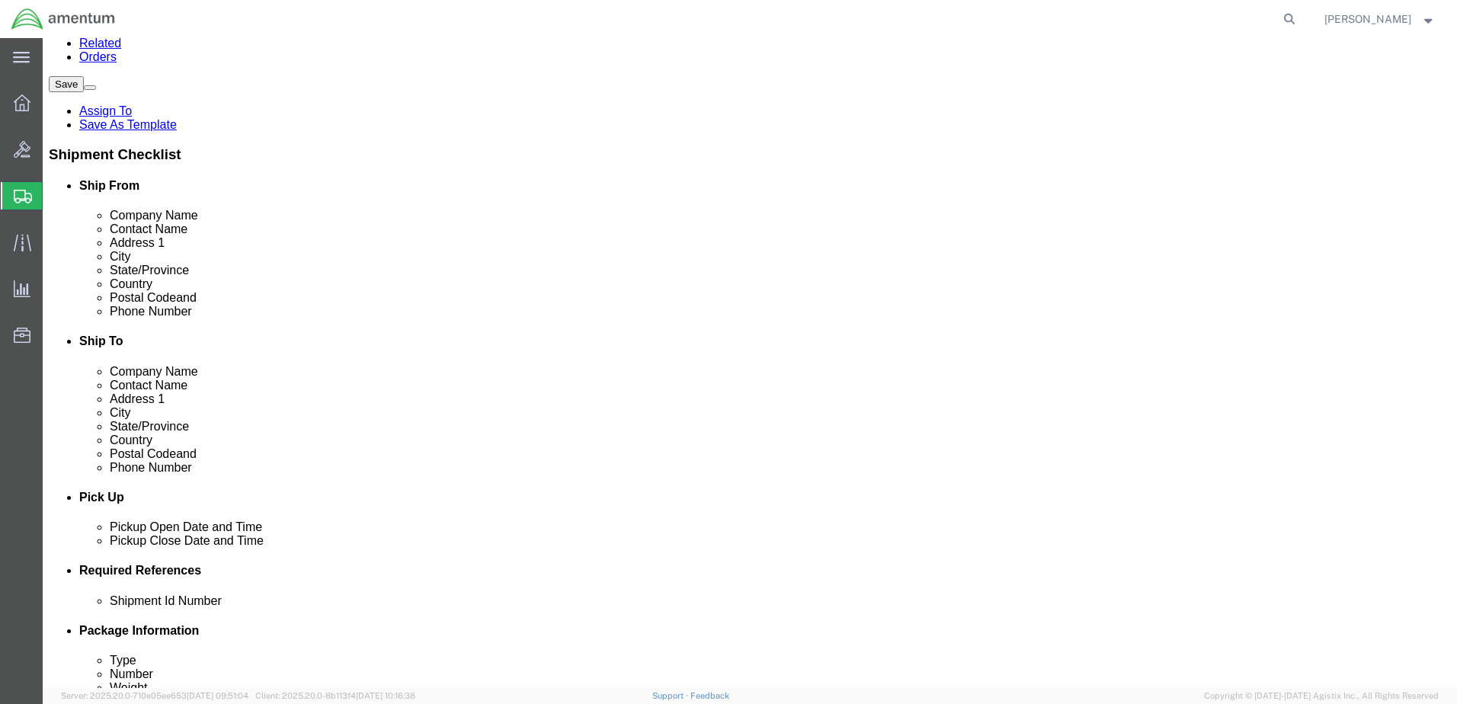
click input "Ship To Location / City : This field is required."
type input "CLAY NGTC, MARIETTA"
click div "Location Select Select My Profile Location [PHONE_NUMBER] [PHONE_NUMBER] [PHONE…"
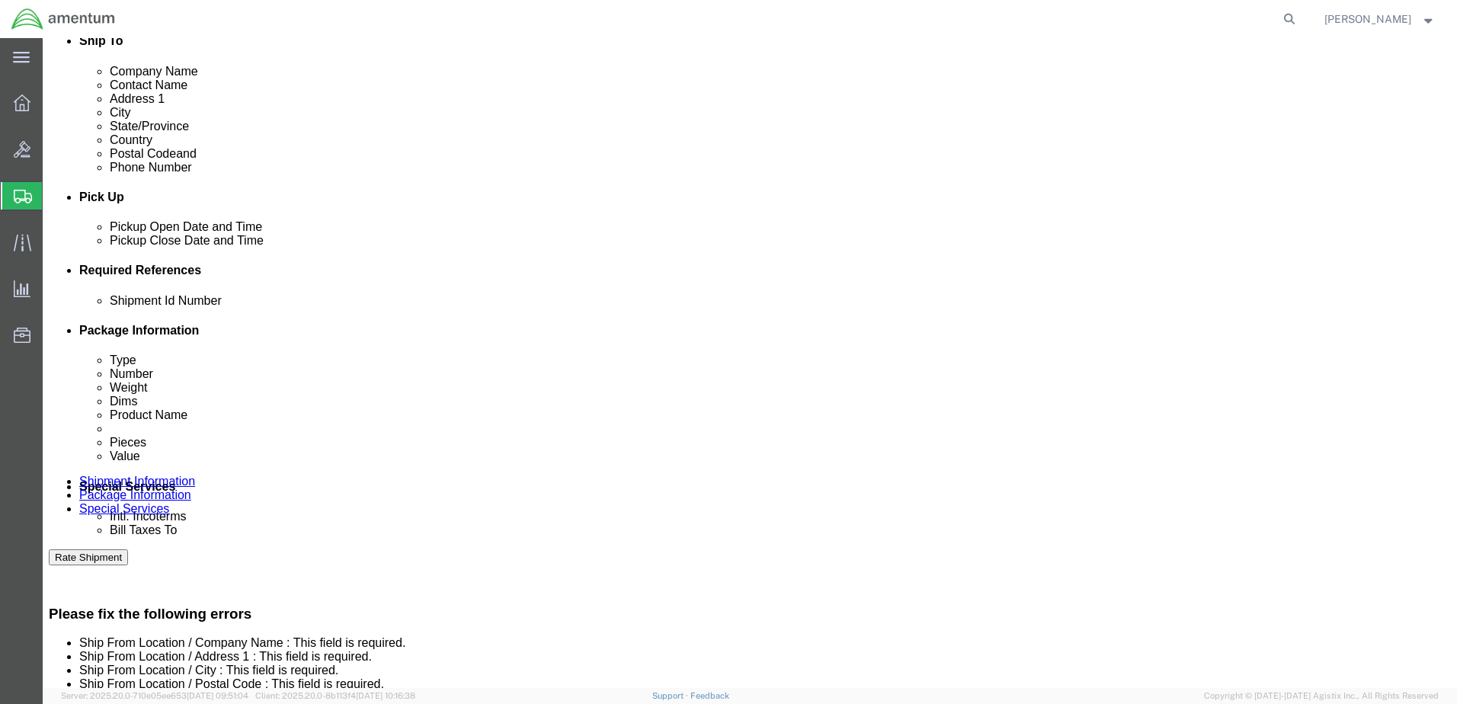
scroll to position [517, 0]
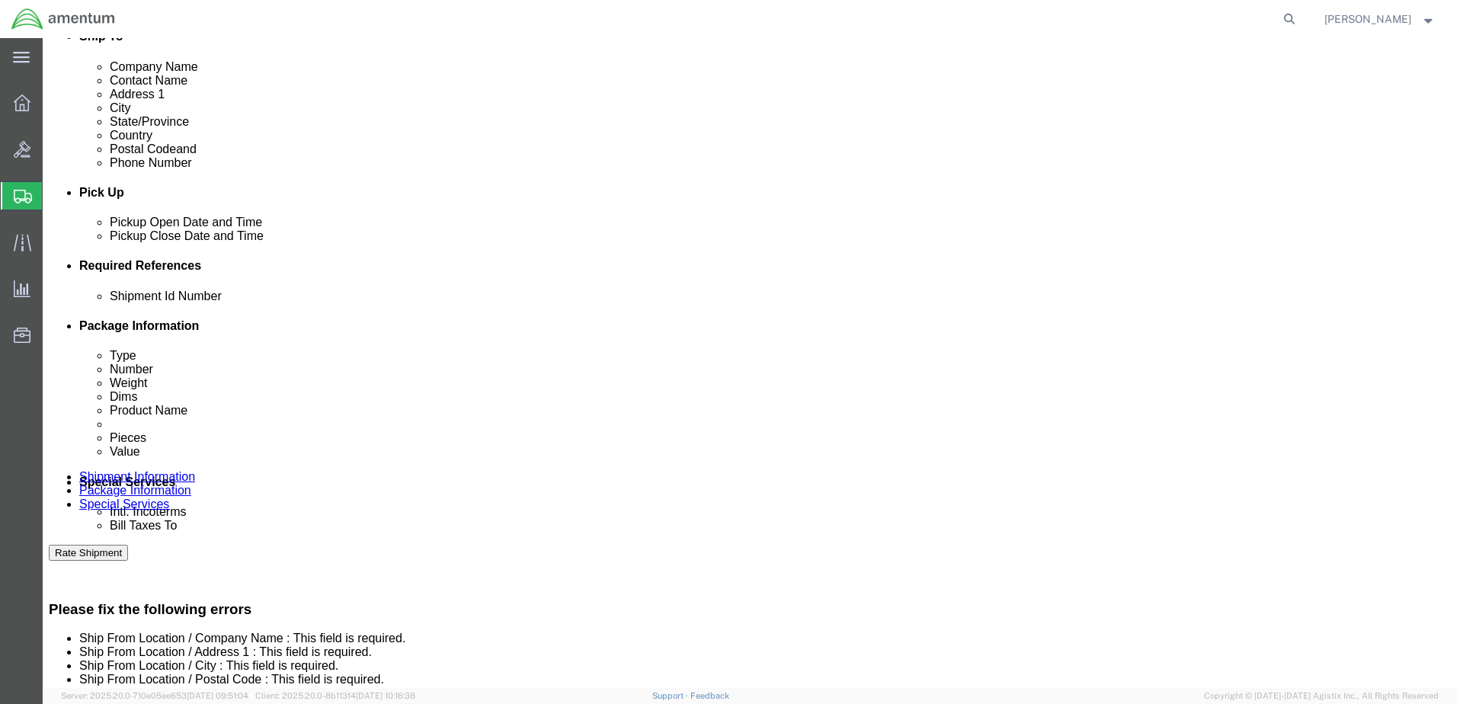
click div "[DATE] 12:00 PM"
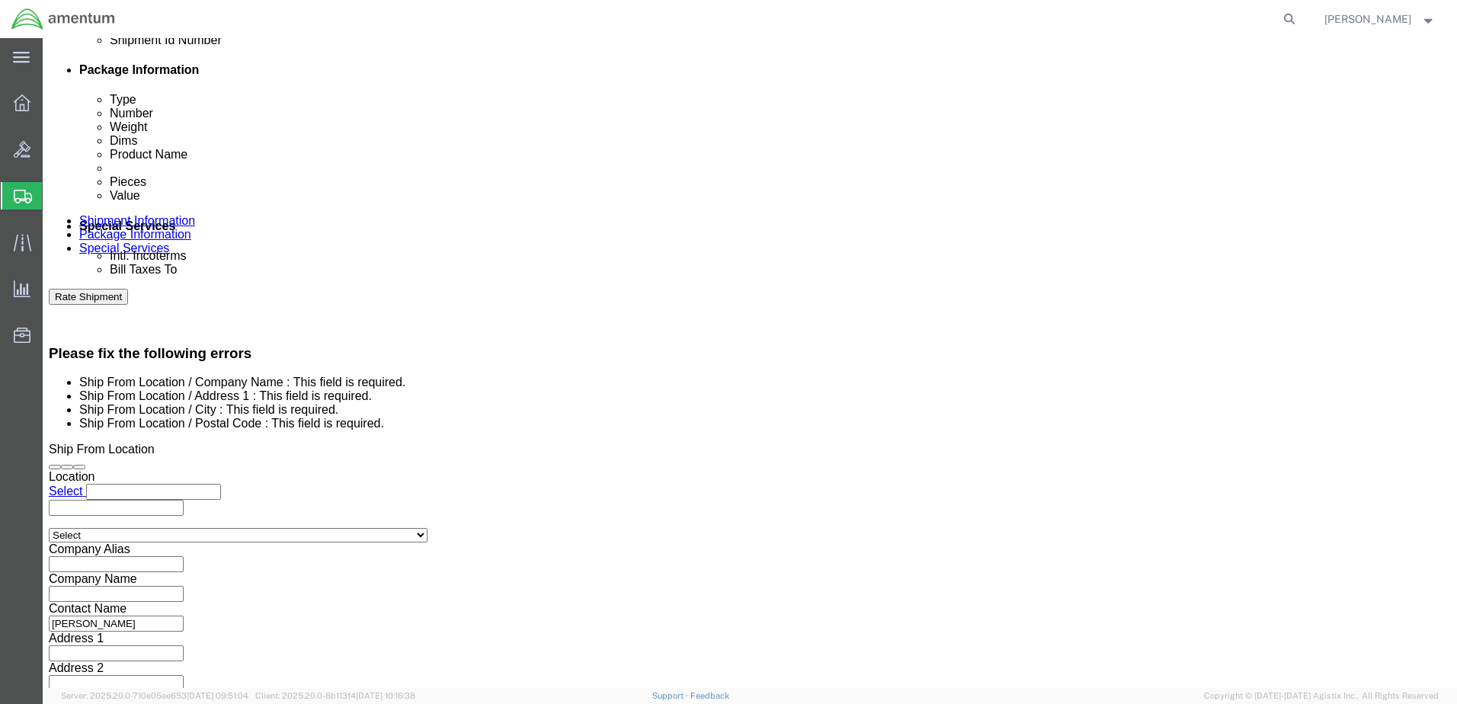
click input "12:00 PM"
click input "12:00 AM"
type input "08:00 AM"
click button "Apply"
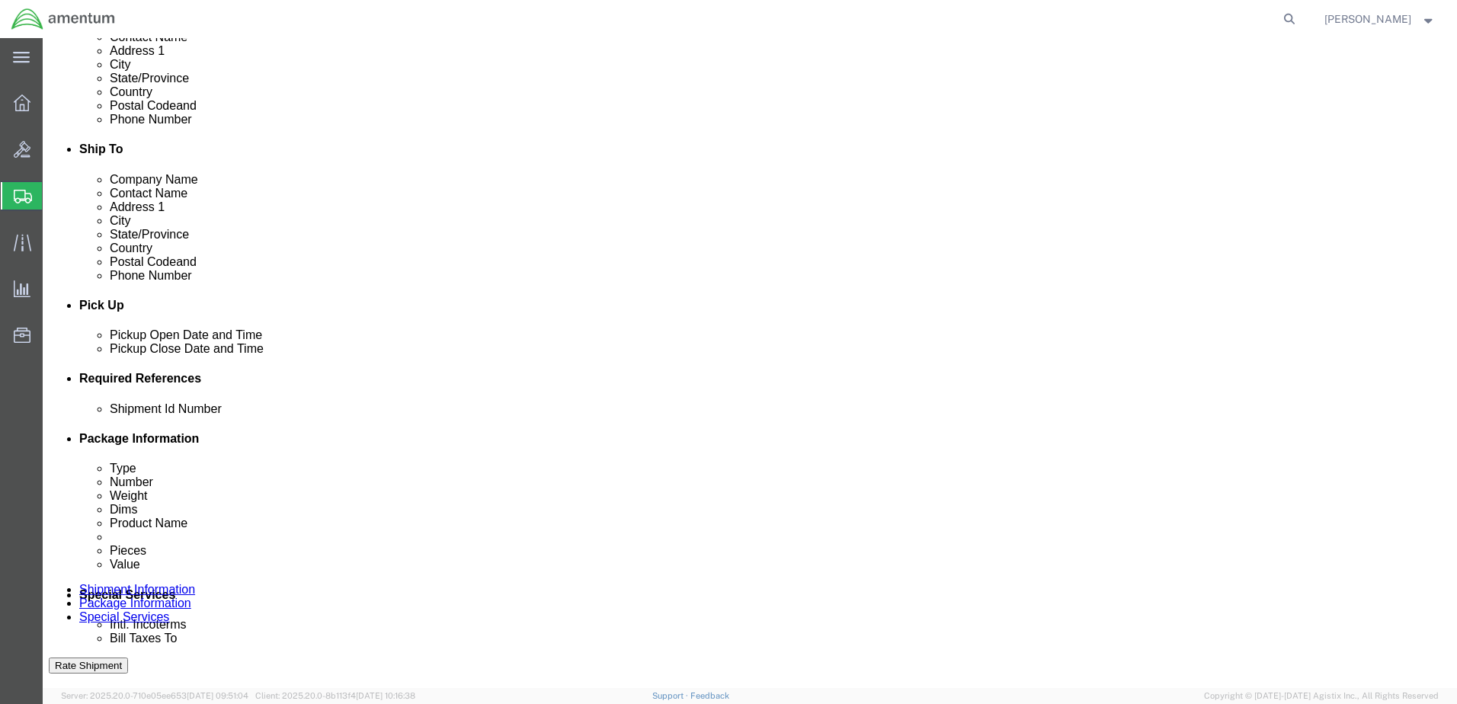
scroll to position [392, 0]
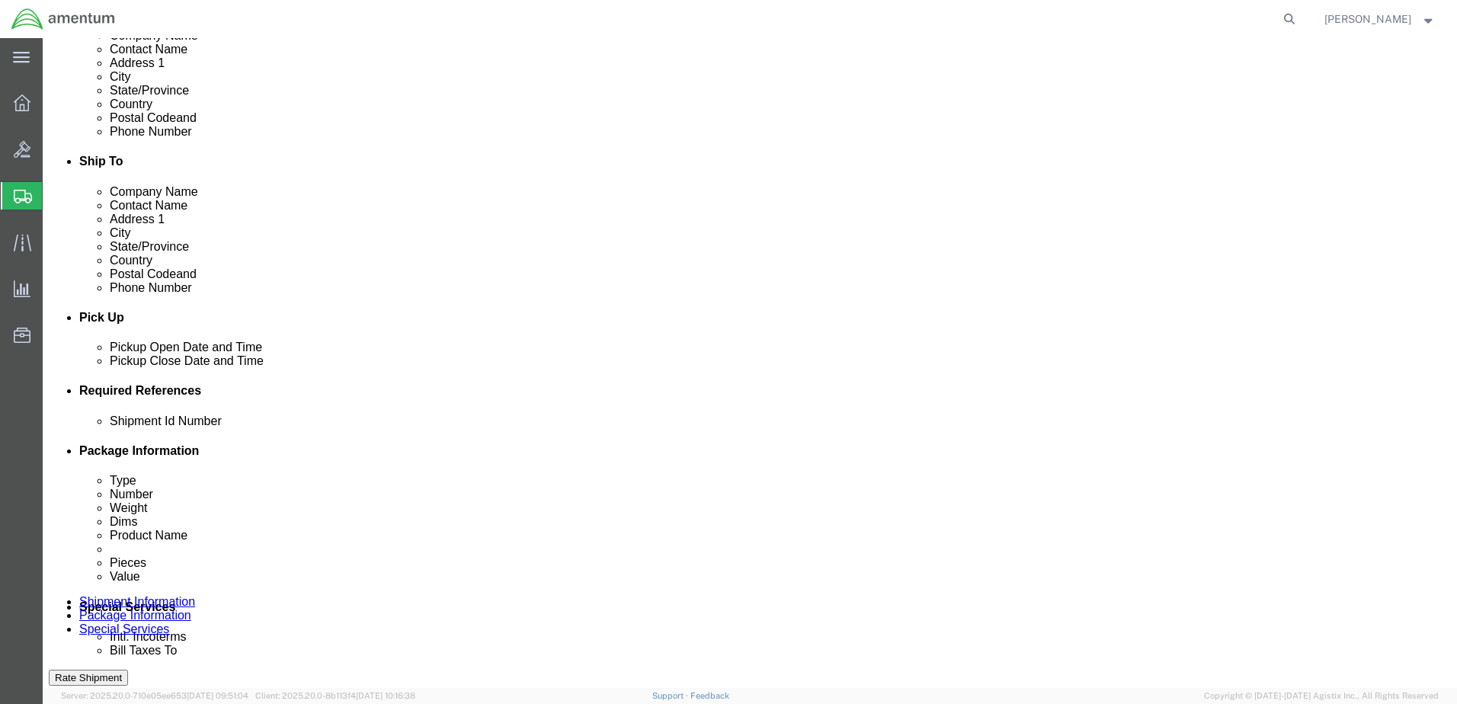
click div "[DATE] 9:00 AM"
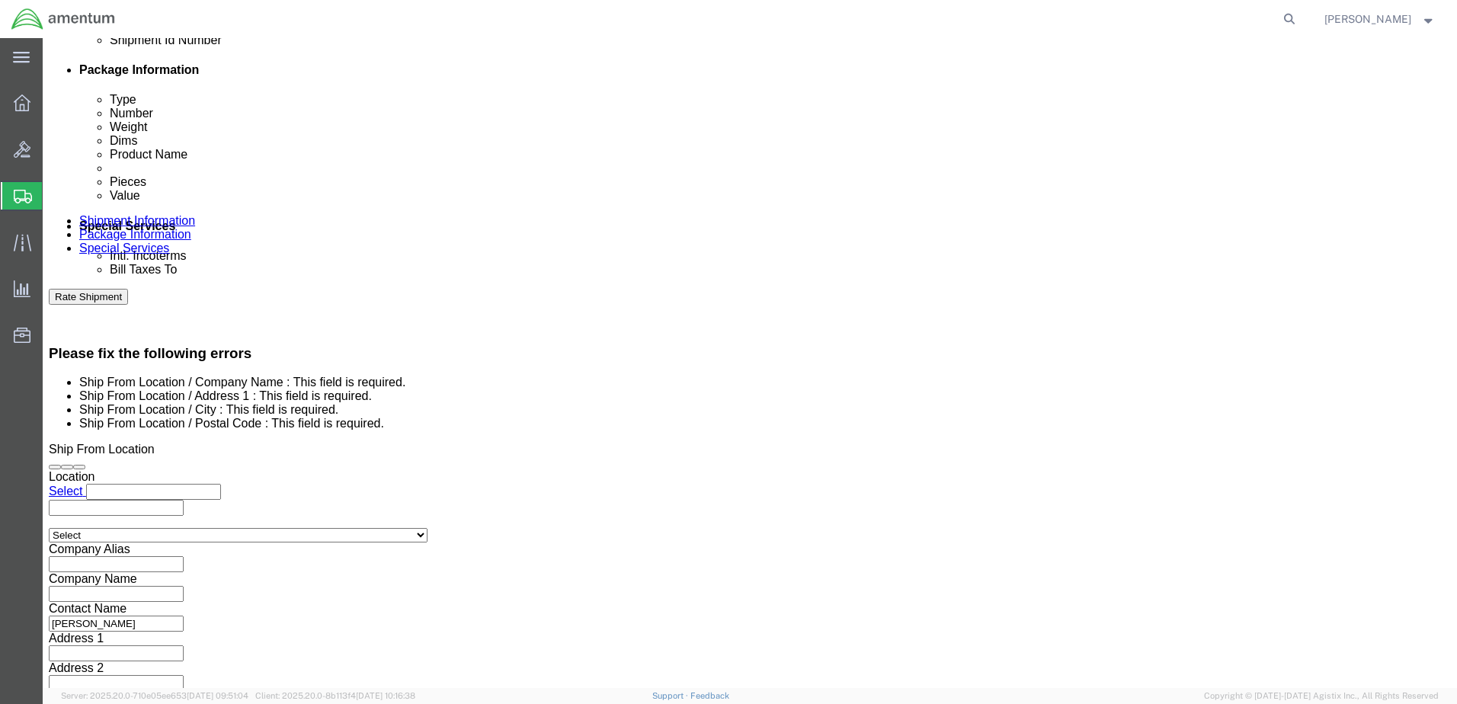
click input "1:00 AM"
type input "1:00 PM"
click button "Apply"
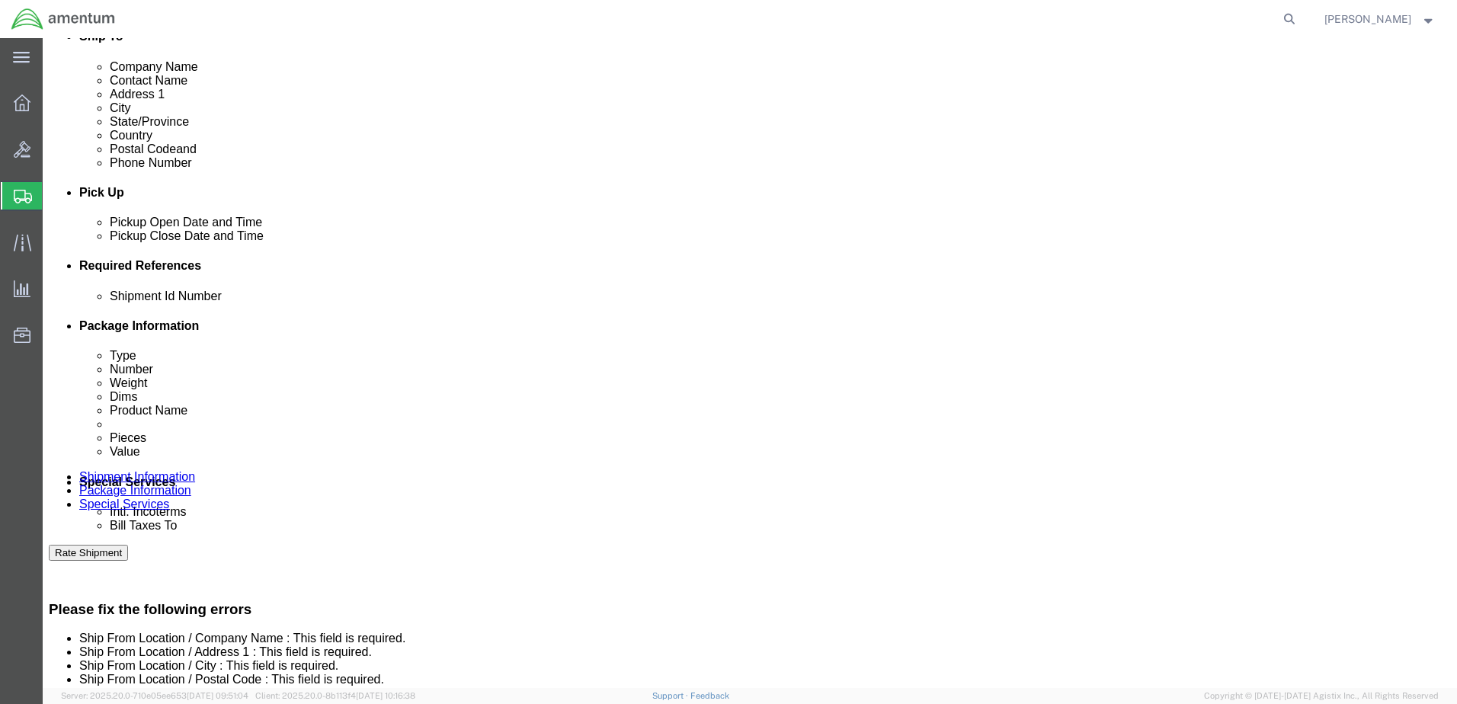
scroll to position [468, 0]
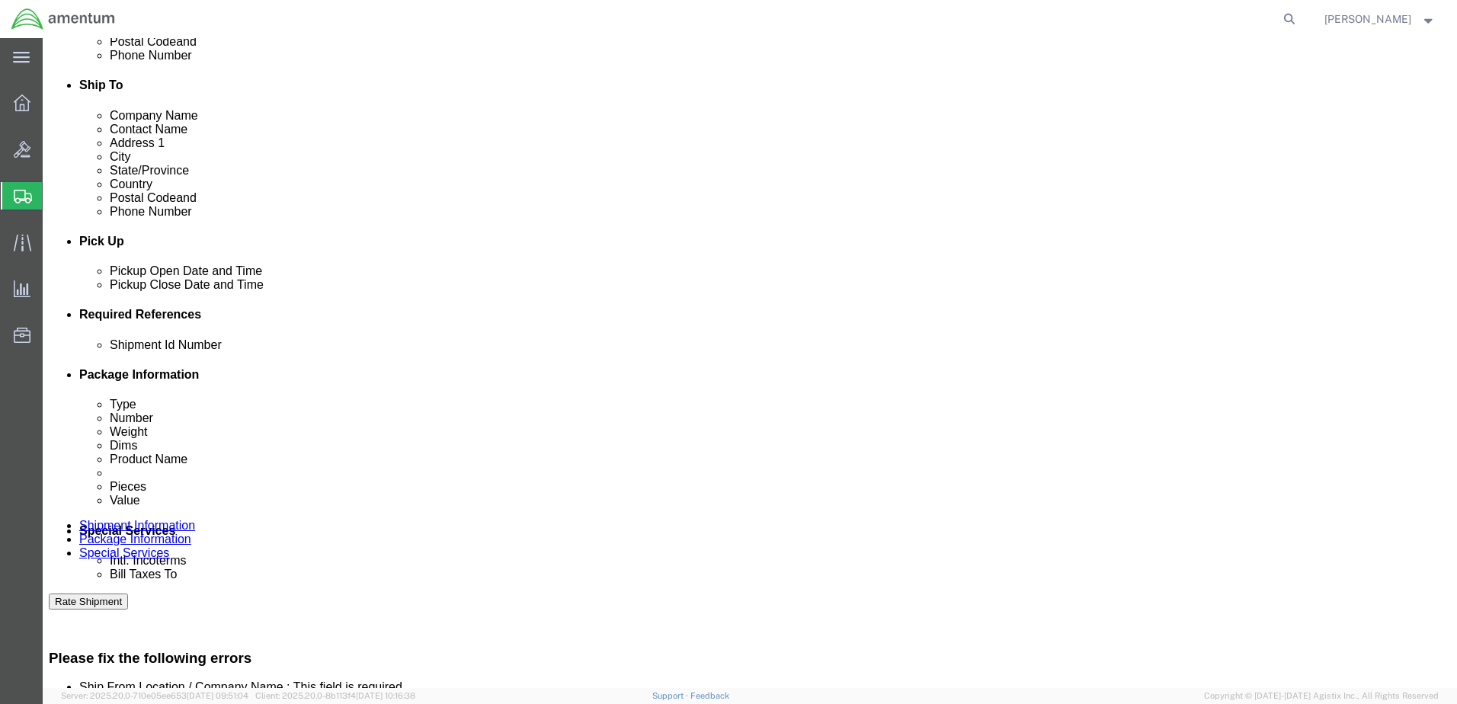
click div
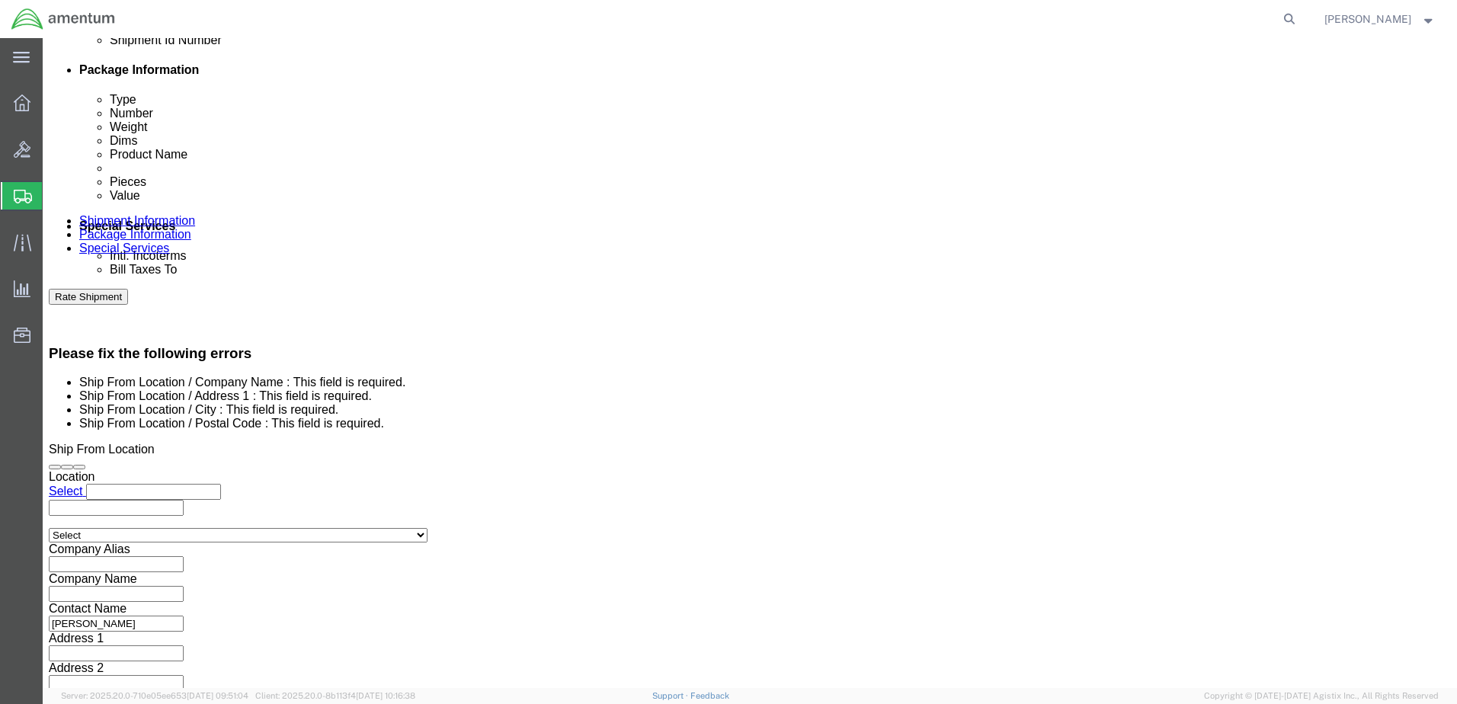
click input "2:00 PM"
click input "8:00 PM"
type input "8:00 AM"
click button "Apply"
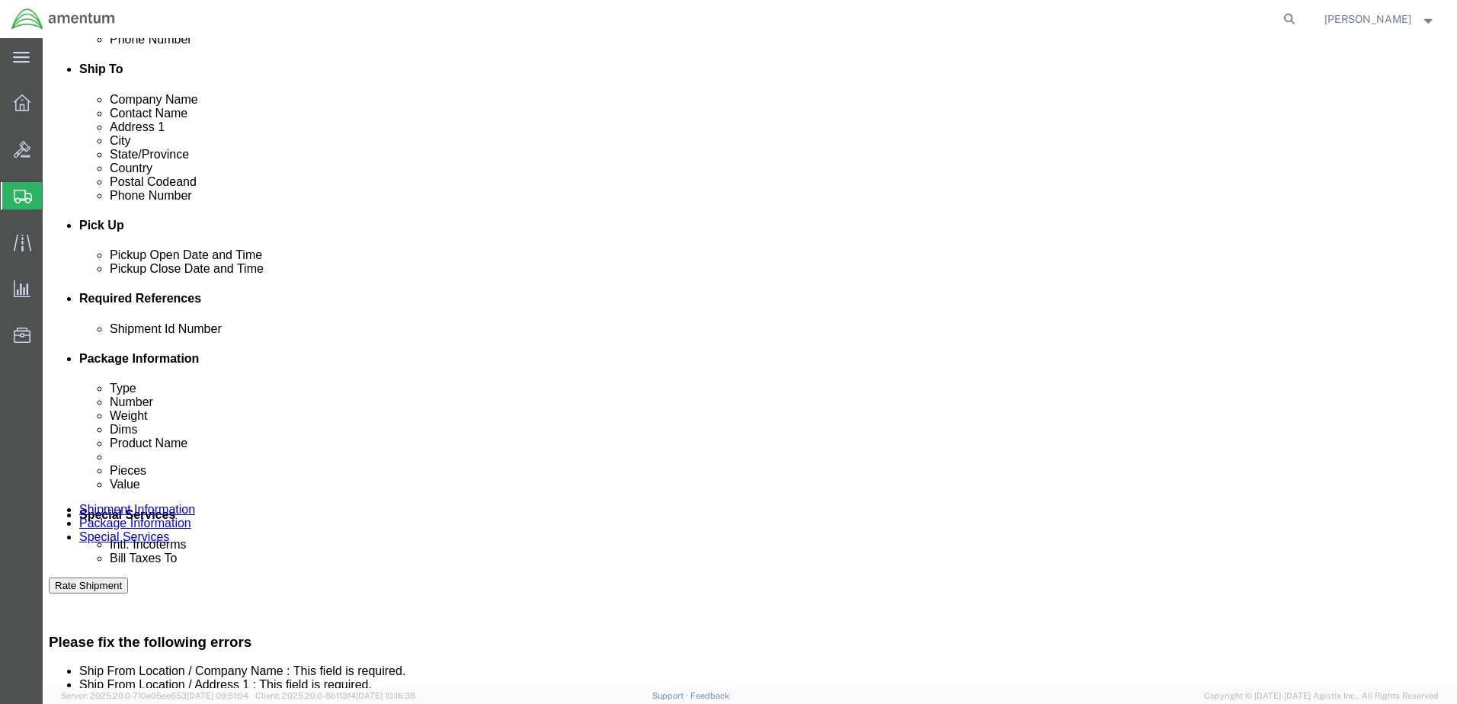
scroll to position [468, 0]
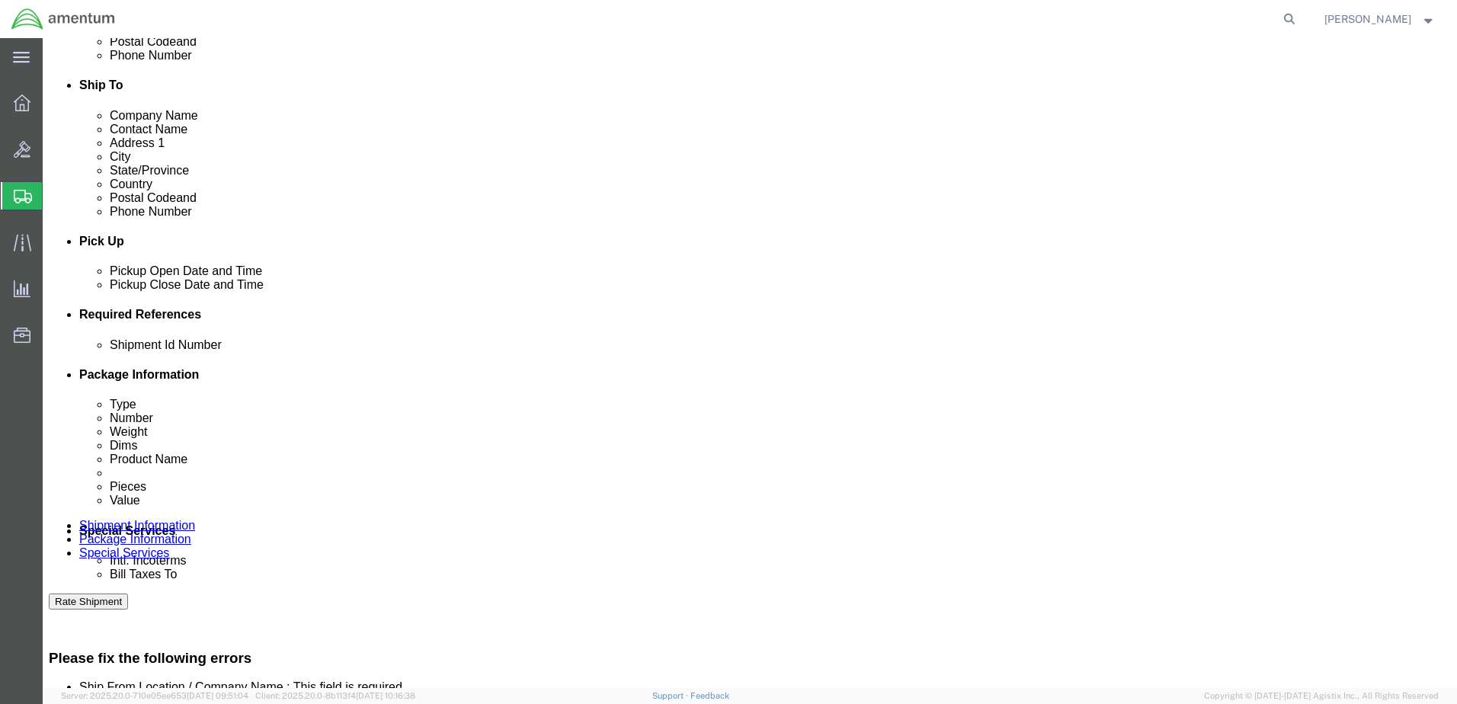
click div
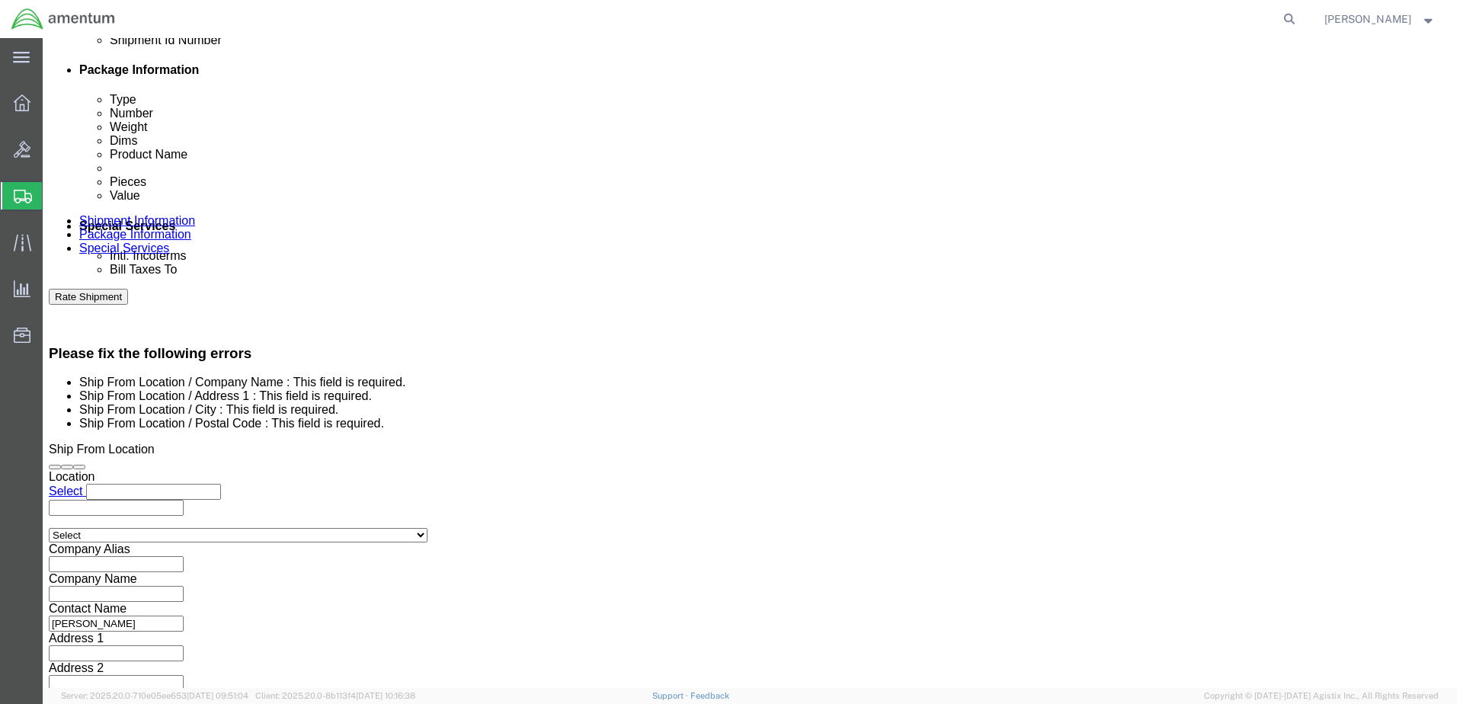
click input "2:00 AM"
type input "2:00 PM"
click button "Apply"
click input "text"
type input "S509-25274-0001L"
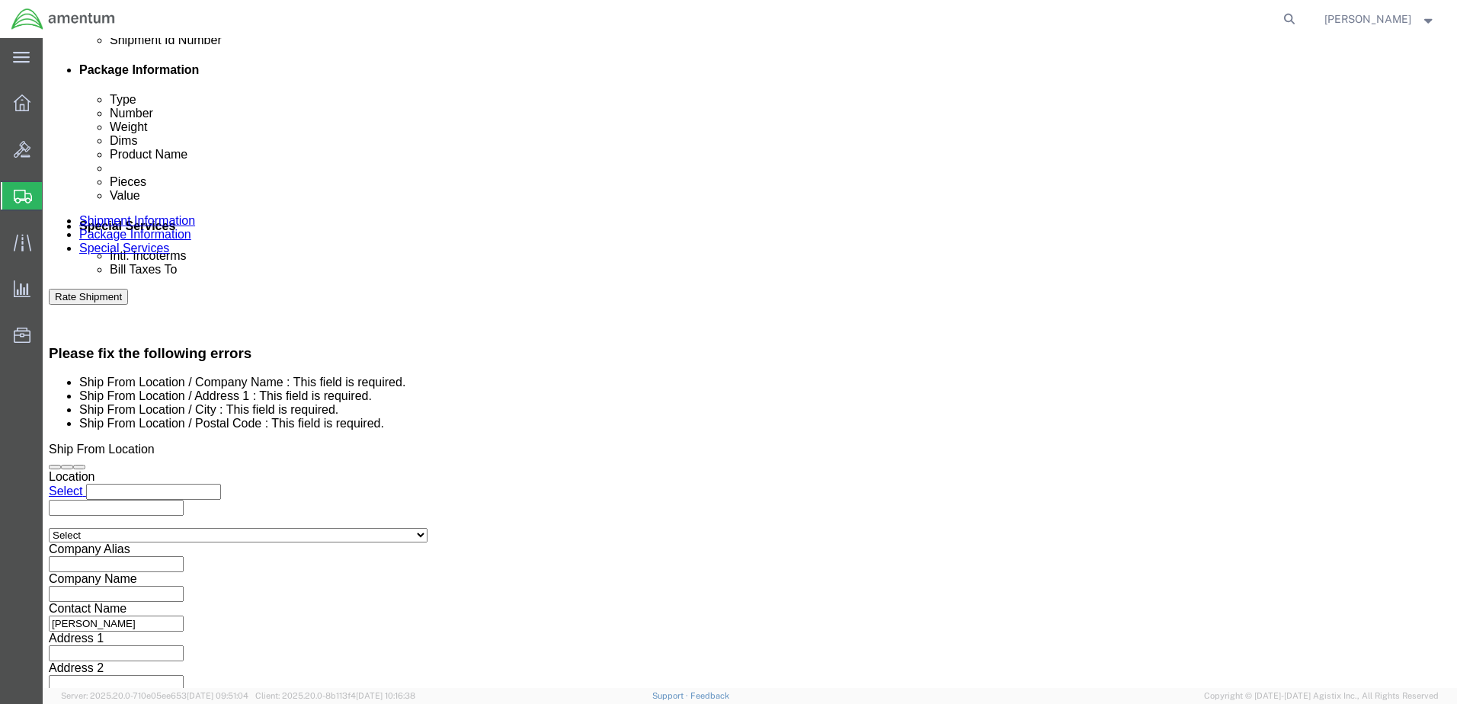
click div "Shipment Id Number S509-25274-0001L Select Account Type Activity ID Airline App…"
click button "Continue"
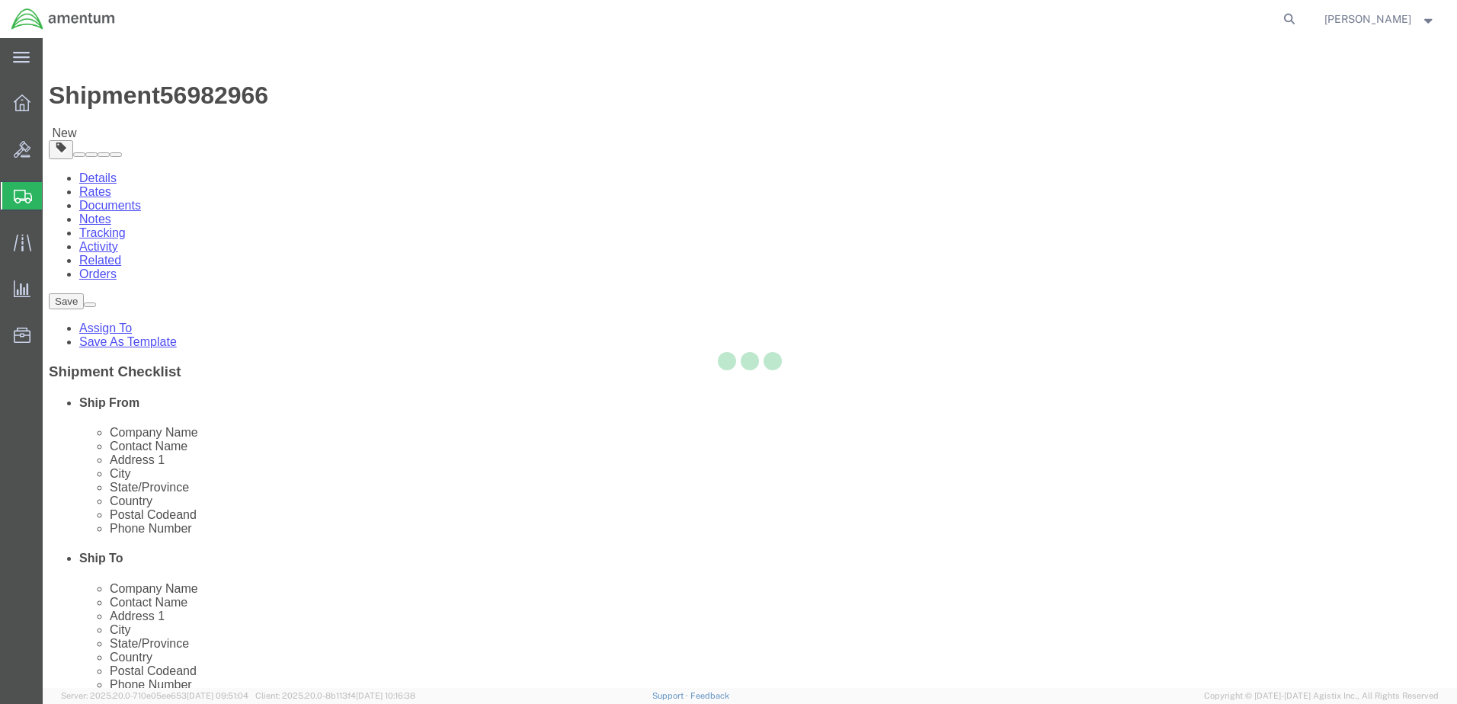
select select "CBOX"
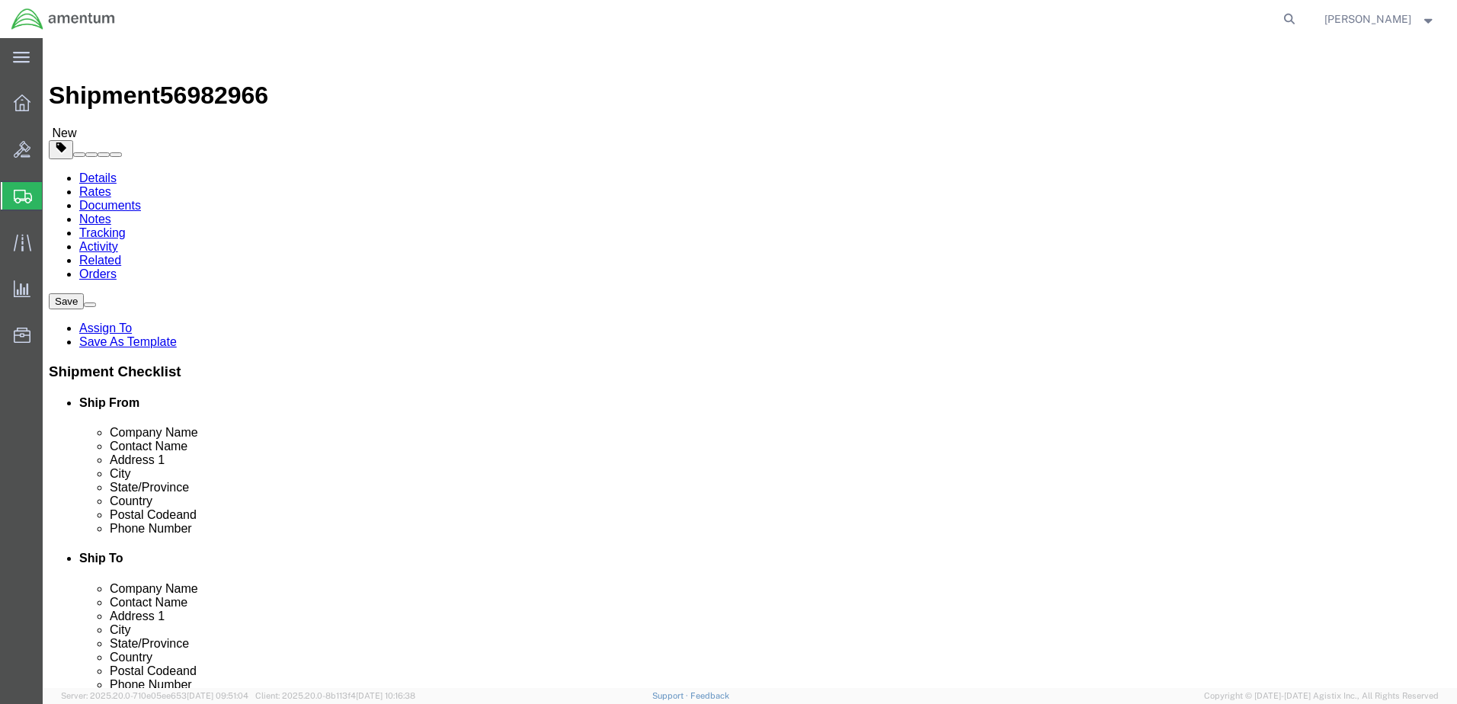
click input "Length : This field is required."
type input "12"
type input "10"
type input "6"
click input "0.00"
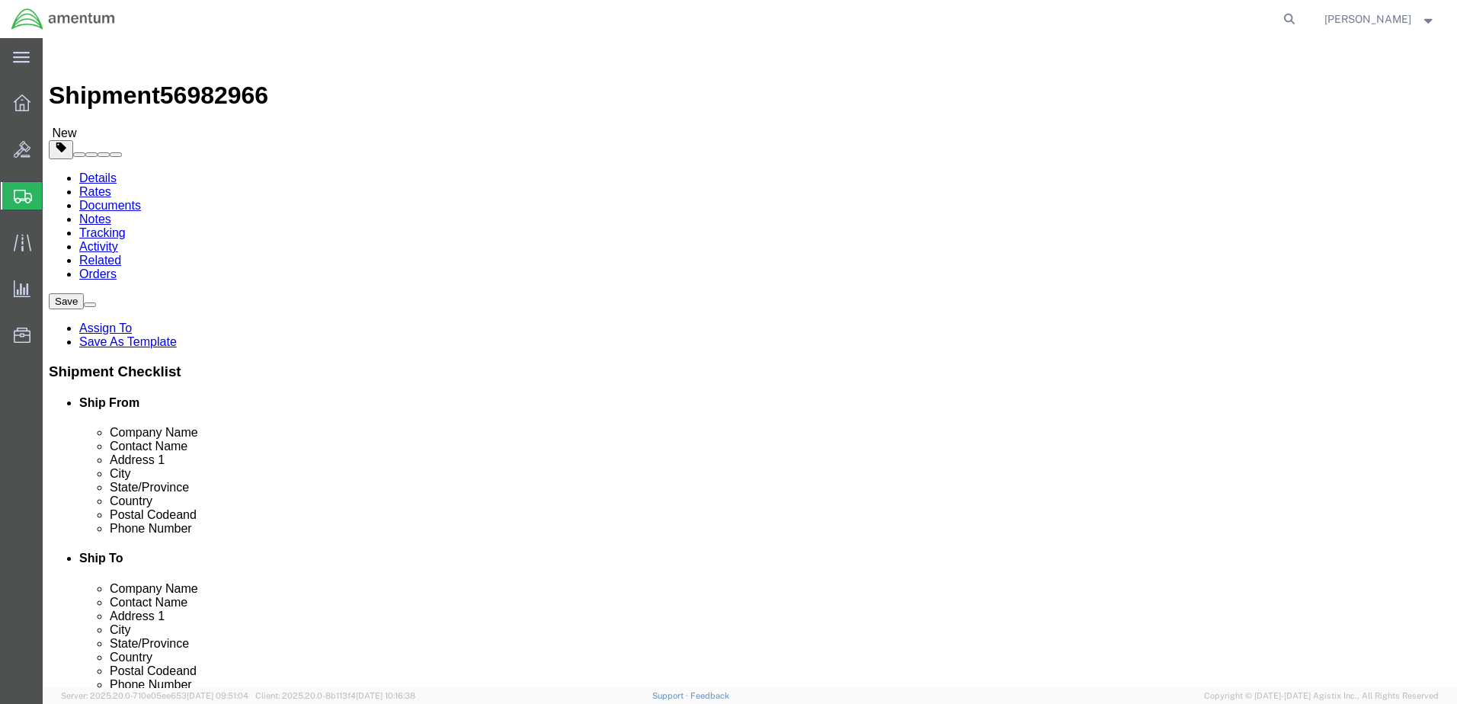
type input "5.00"
click link "Add Content"
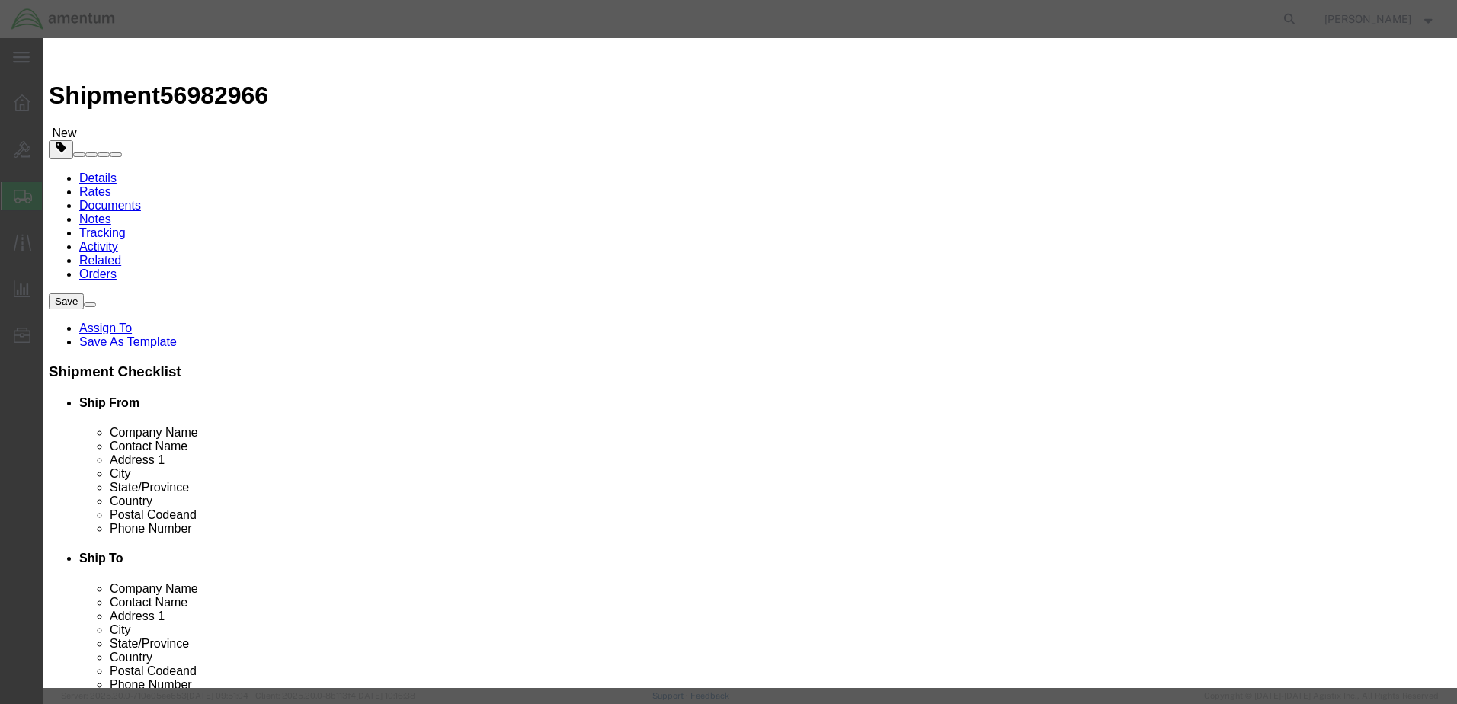
click input "text"
type input "TOOLING"
click input "0"
type input "1"
click input "text"
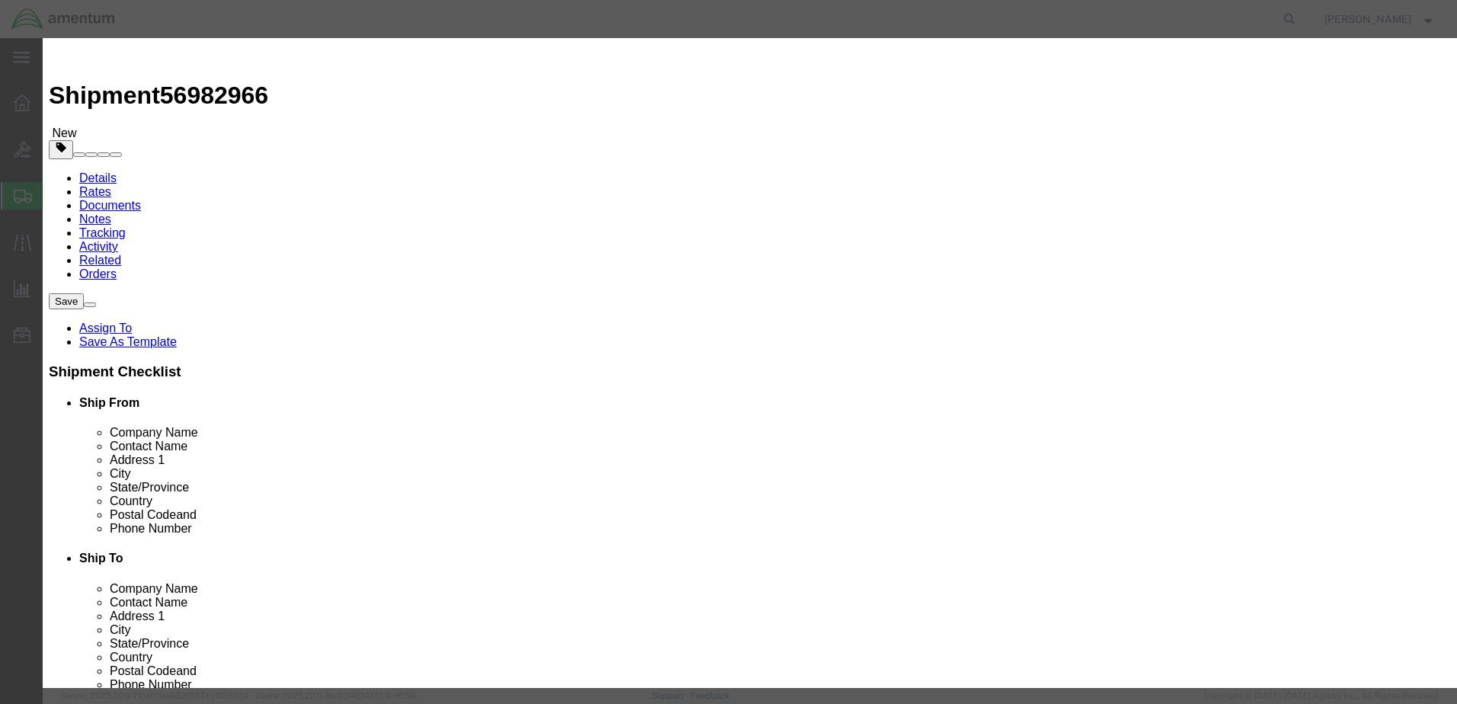
type input "800"
click button "Save & Close"
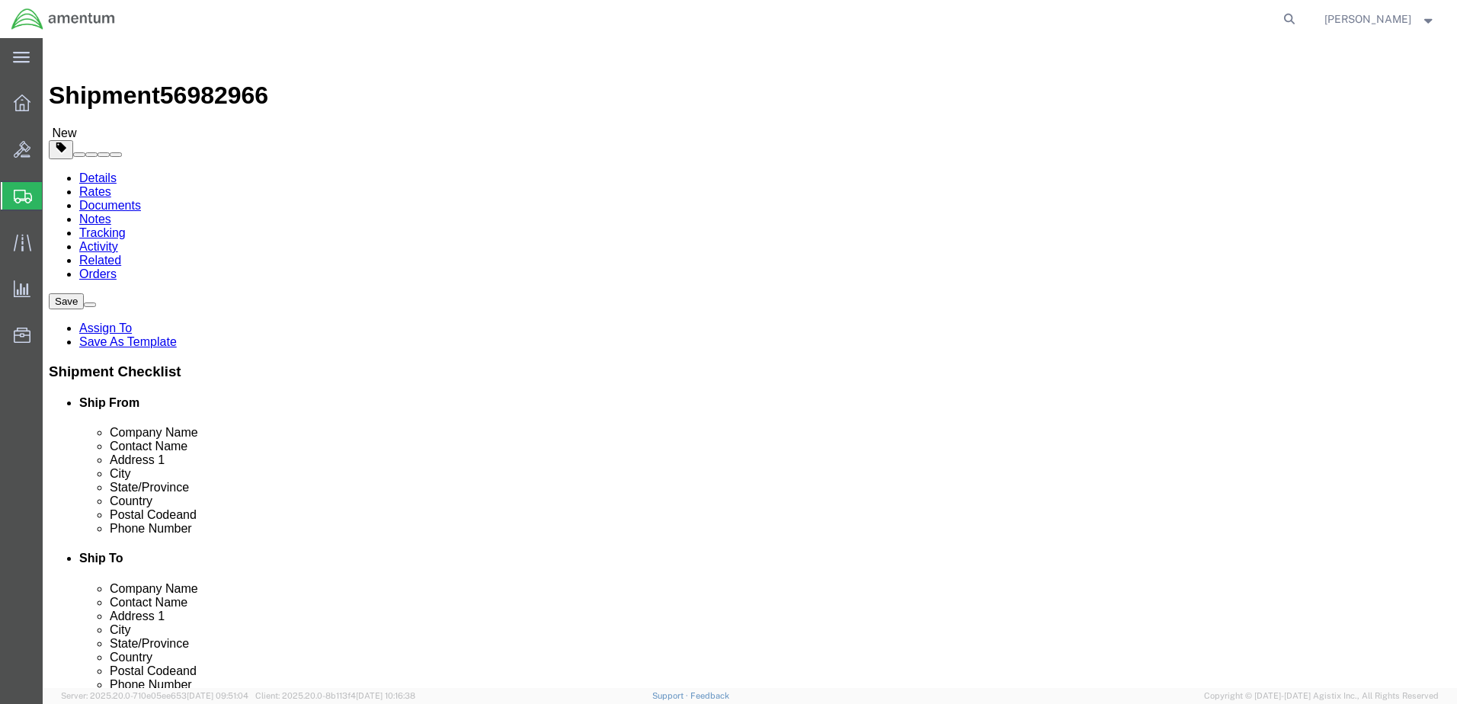
click button "Rate Shipment"
